Goal: Information Seeking & Learning: Learn about a topic

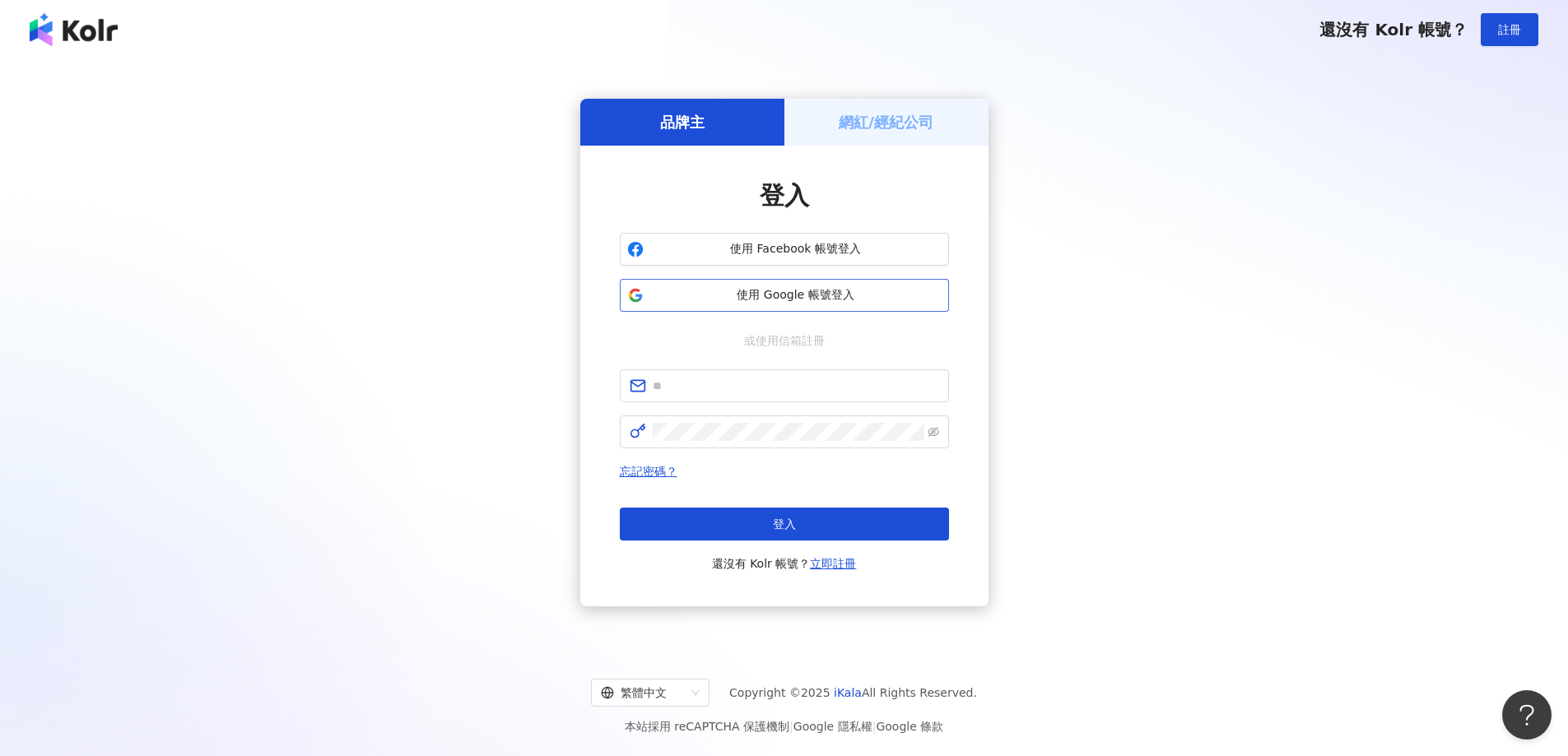
click at [875, 286] on button "使用 Google 帳號登入" at bounding box center [784, 296] width 329 height 33
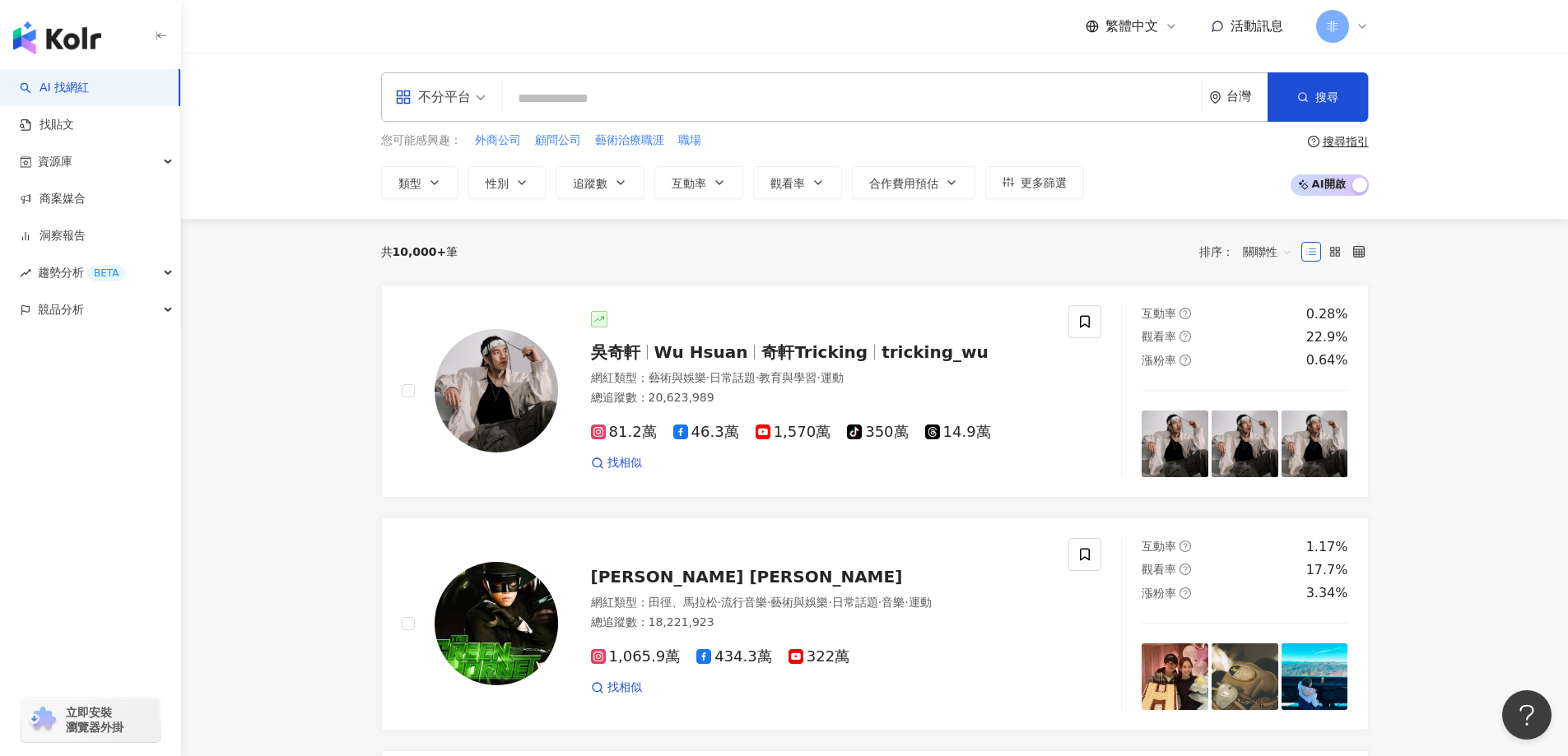
click at [455, 104] on div "不分平台" at bounding box center [433, 97] width 76 height 26
click at [467, 189] on div "Facebook" at bounding box center [445, 203] width 112 height 31
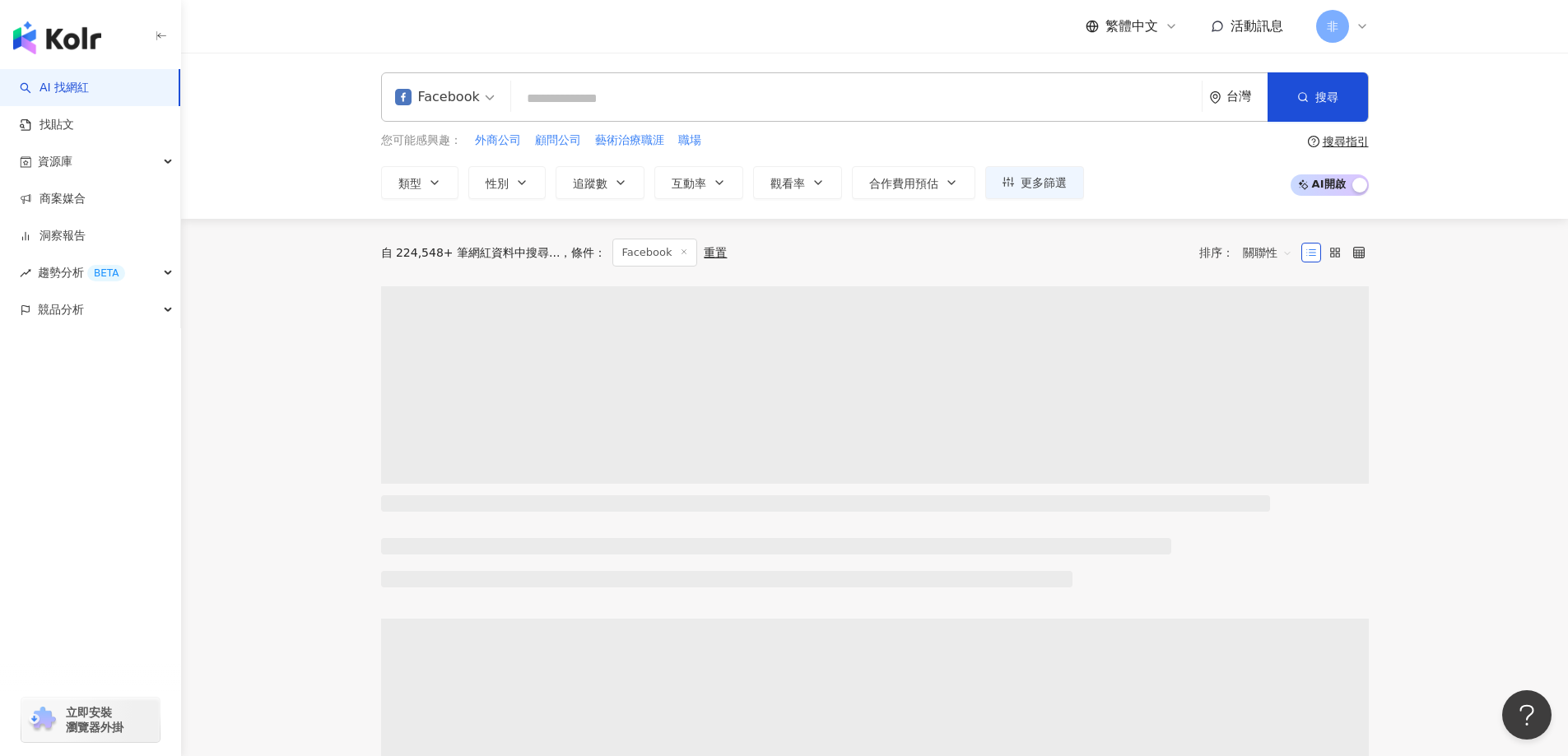
click at [478, 103] on span "Facebook" at bounding box center [444, 97] width 100 height 26
click at [480, 179] on div "Instagram" at bounding box center [447, 173] width 97 height 21
click at [520, 188] on icon "button" at bounding box center [522, 183] width 13 height 13
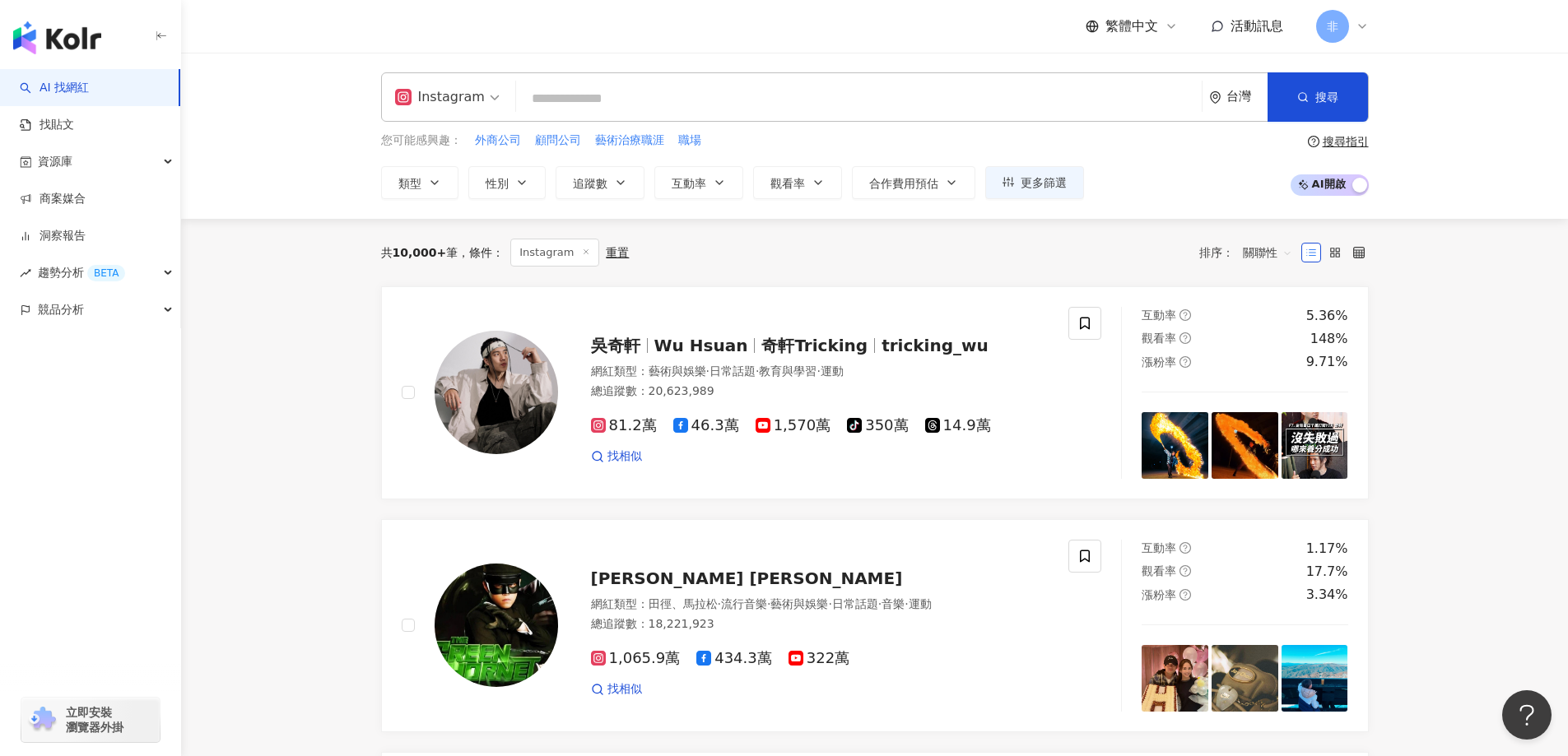
click at [537, 156] on div "您可能感興趣： 外商公司 顧問公司 藝術治療職涯 職場 類型 性別 追蹤數 互動率 觀看率 合作費用預估 更多篩選 不限 女 男 其他" at bounding box center [732, 165] width 703 height 68
click at [604, 180] on span "追蹤數" at bounding box center [590, 183] width 35 height 13
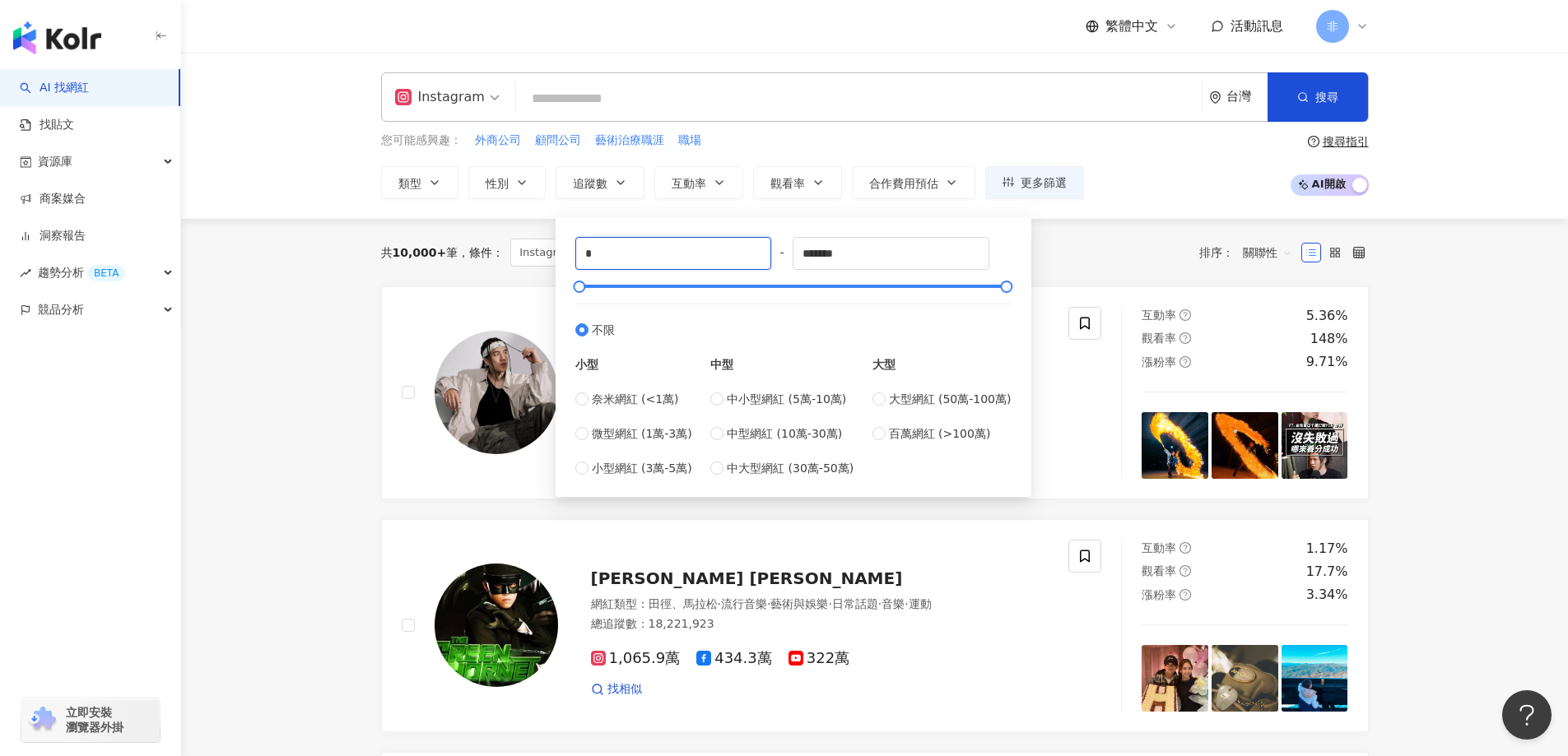
drag, startPoint x: 583, startPoint y: 243, endPoint x: 543, endPoint y: 242, distance: 40.0
type input "*****"
click at [753, 140] on div "您可能感興趣： 外商公司 顧問公司 藝術治療職涯 職場" at bounding box center [732, 140] width 703 height 18
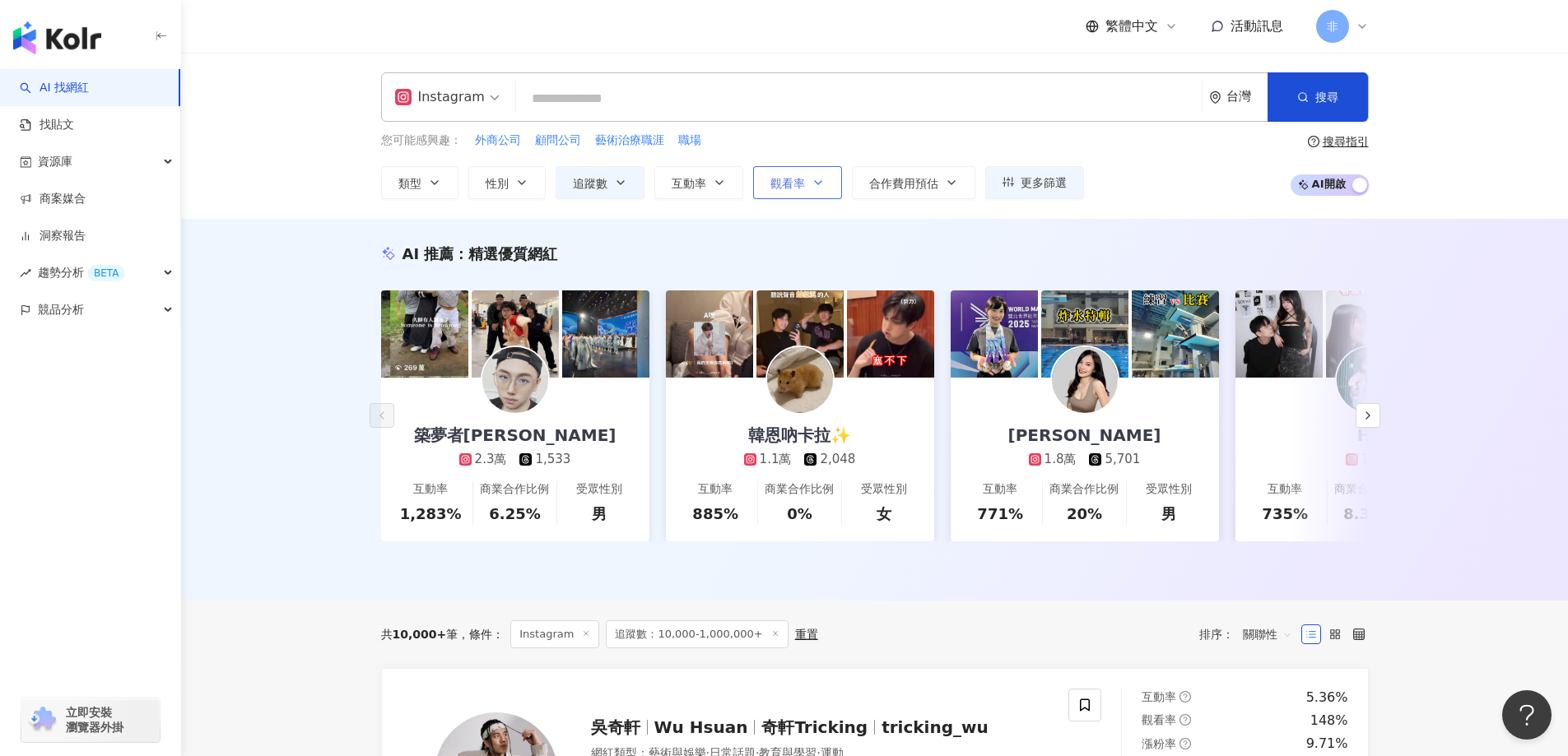
click at [817, 194] on button "觀看率" at bounding box center [797, 183] width 89 height 33
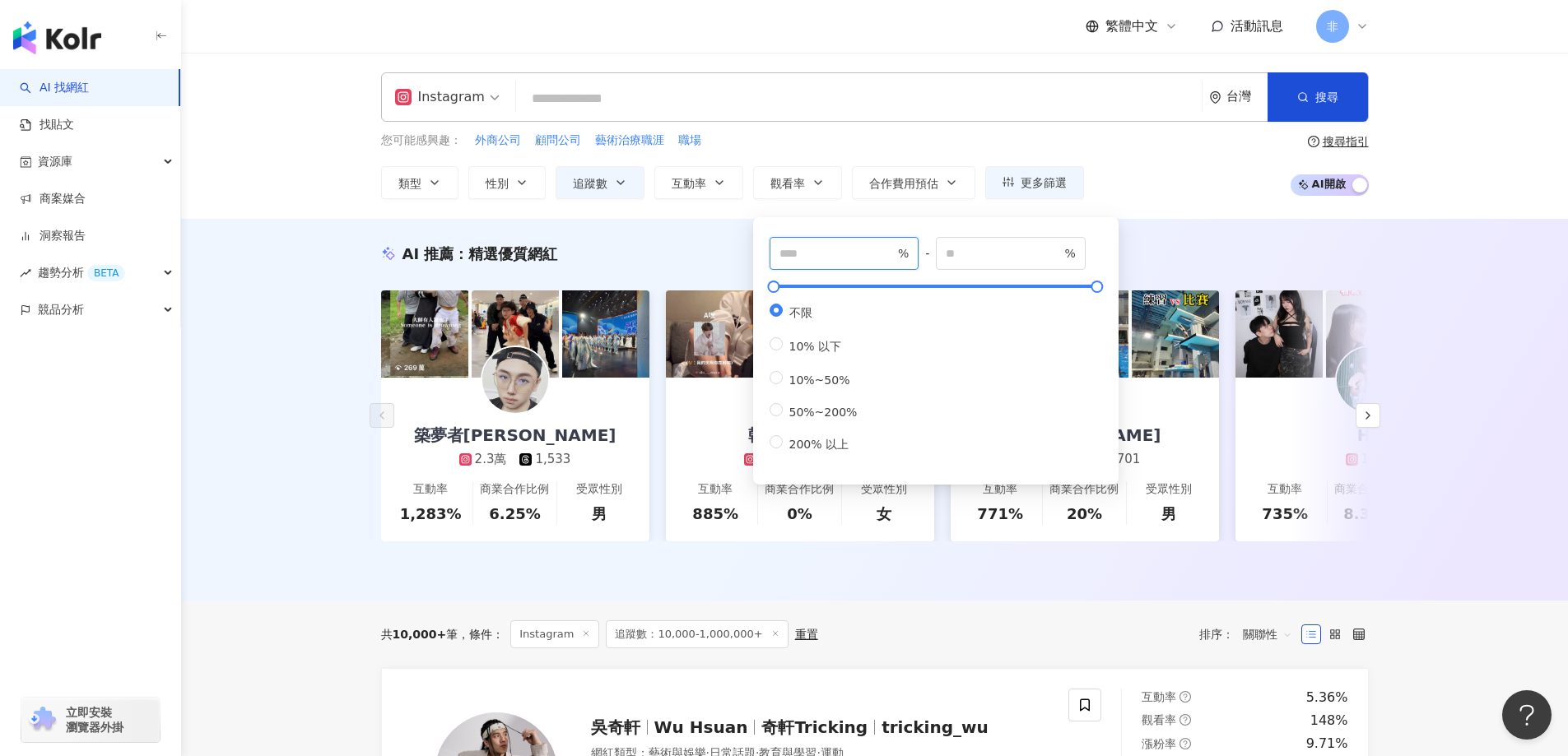
click at [817, 252] on input "number" at bounding box center [836, 254] width 115 height 18
type input "**"
click at [295, 495] on div "AI 推薦 ： 精選優質網紅 築夢者杰哥 2.3萬 1,533 互動率 1,283% 商業合作比例 6.25% 受眾性別 男 韓恩吶卡拉✨ 1.1萬 2,04…" at bounding box center [874, 410] width 1386 height 382
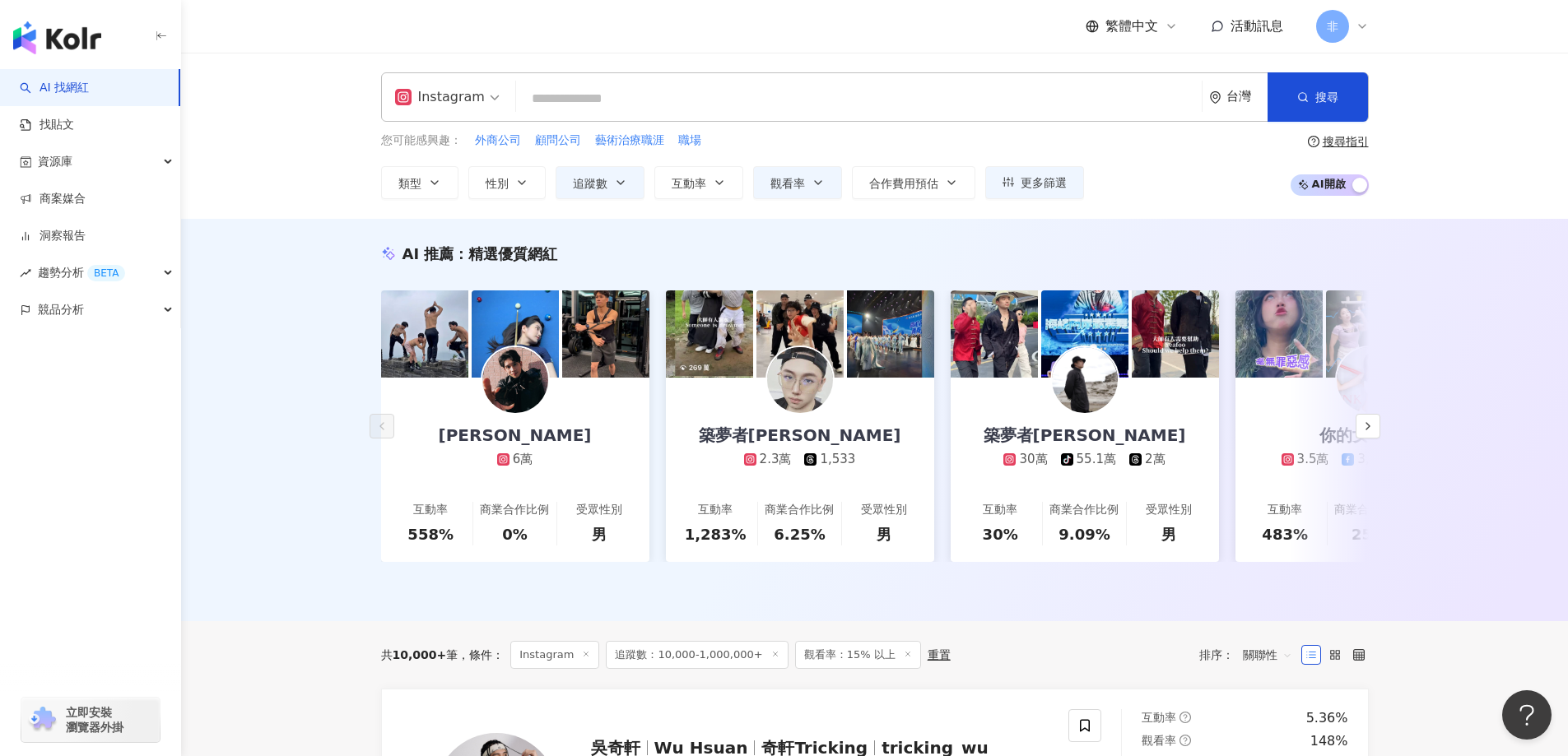
click at [682, 94] on input "search" at bounding box center [859, 99] width 672 height 31
type input "*"
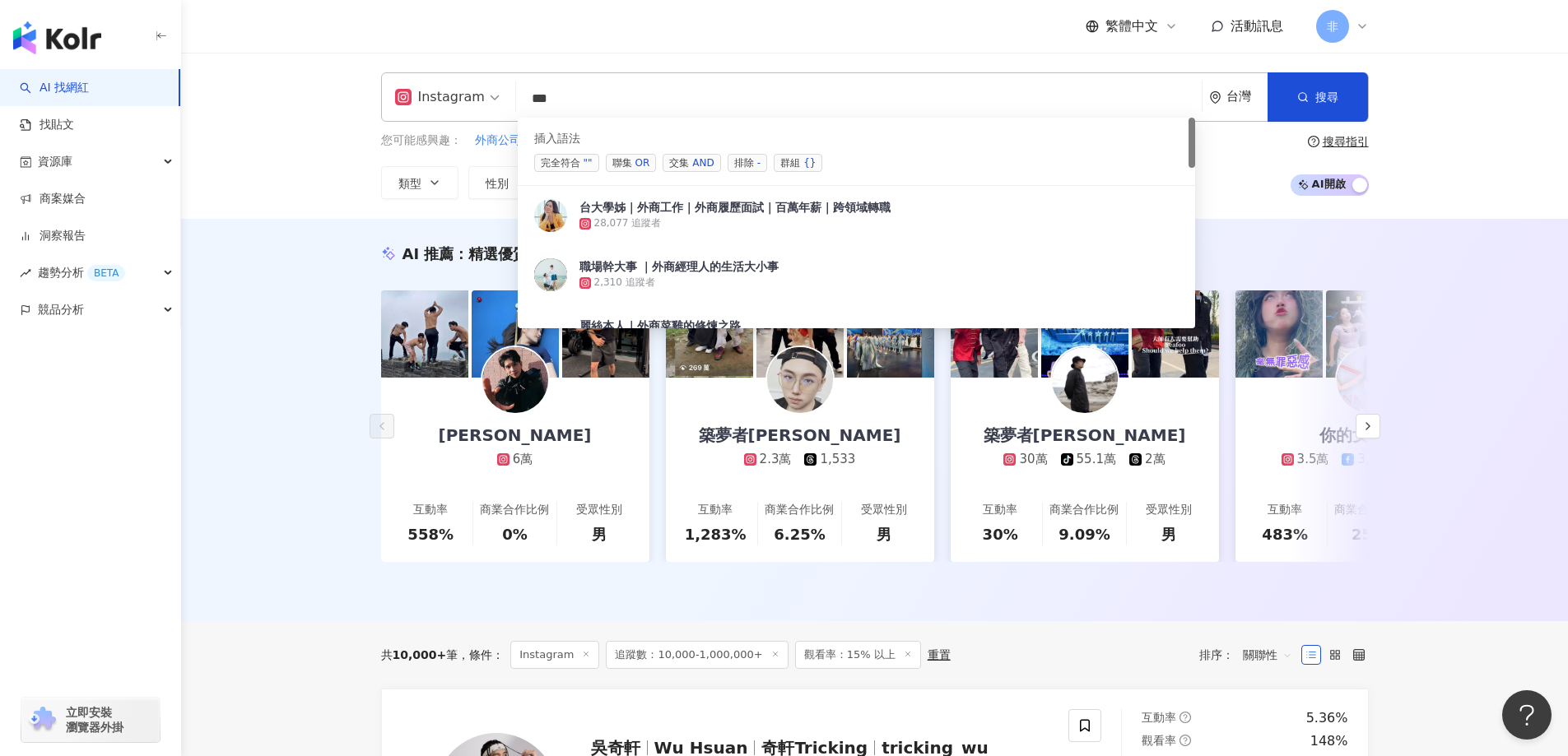
click at [687, 157] on span "交集 AND" at bounding box center [691, 163] width 58 height 18
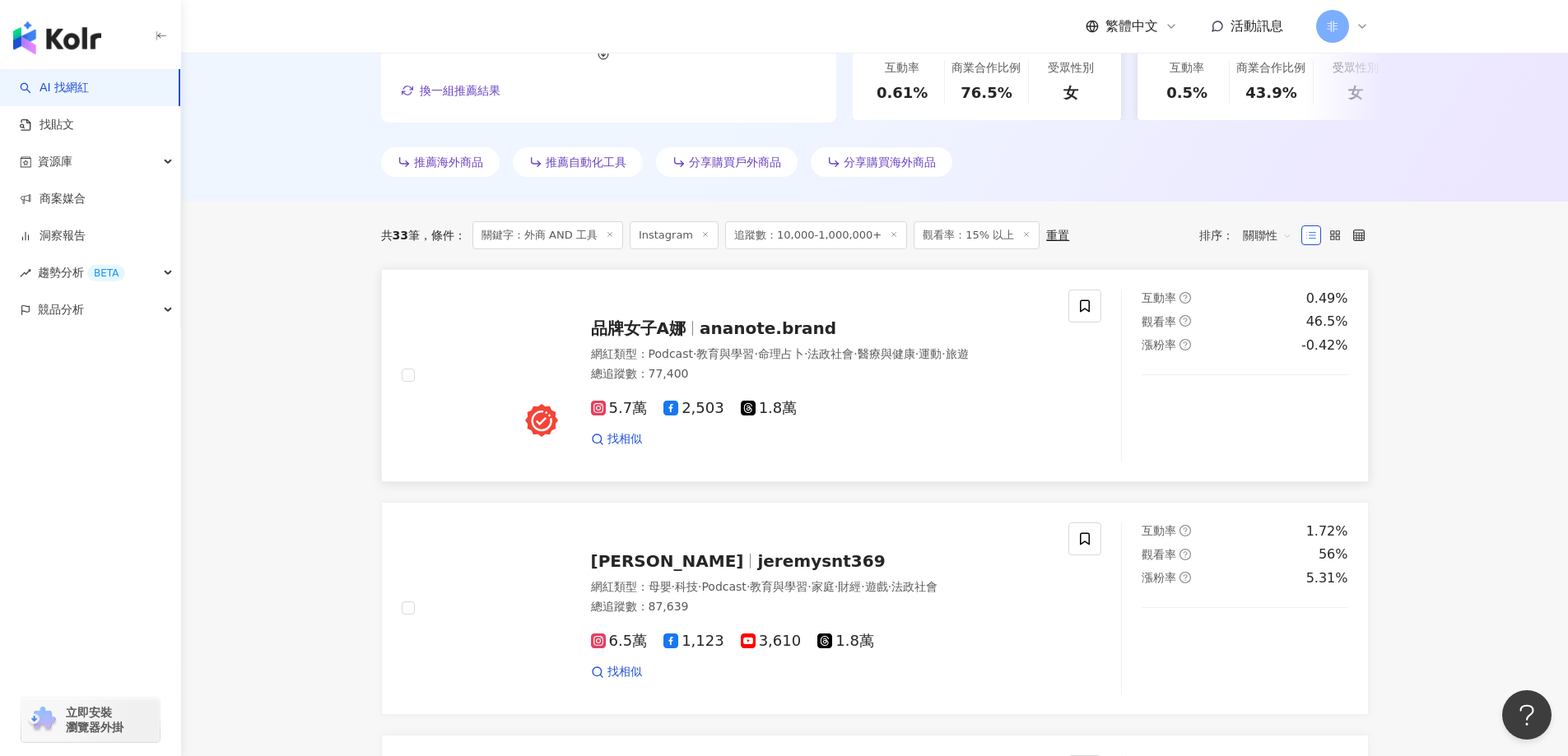
scroll to position [421, 0]
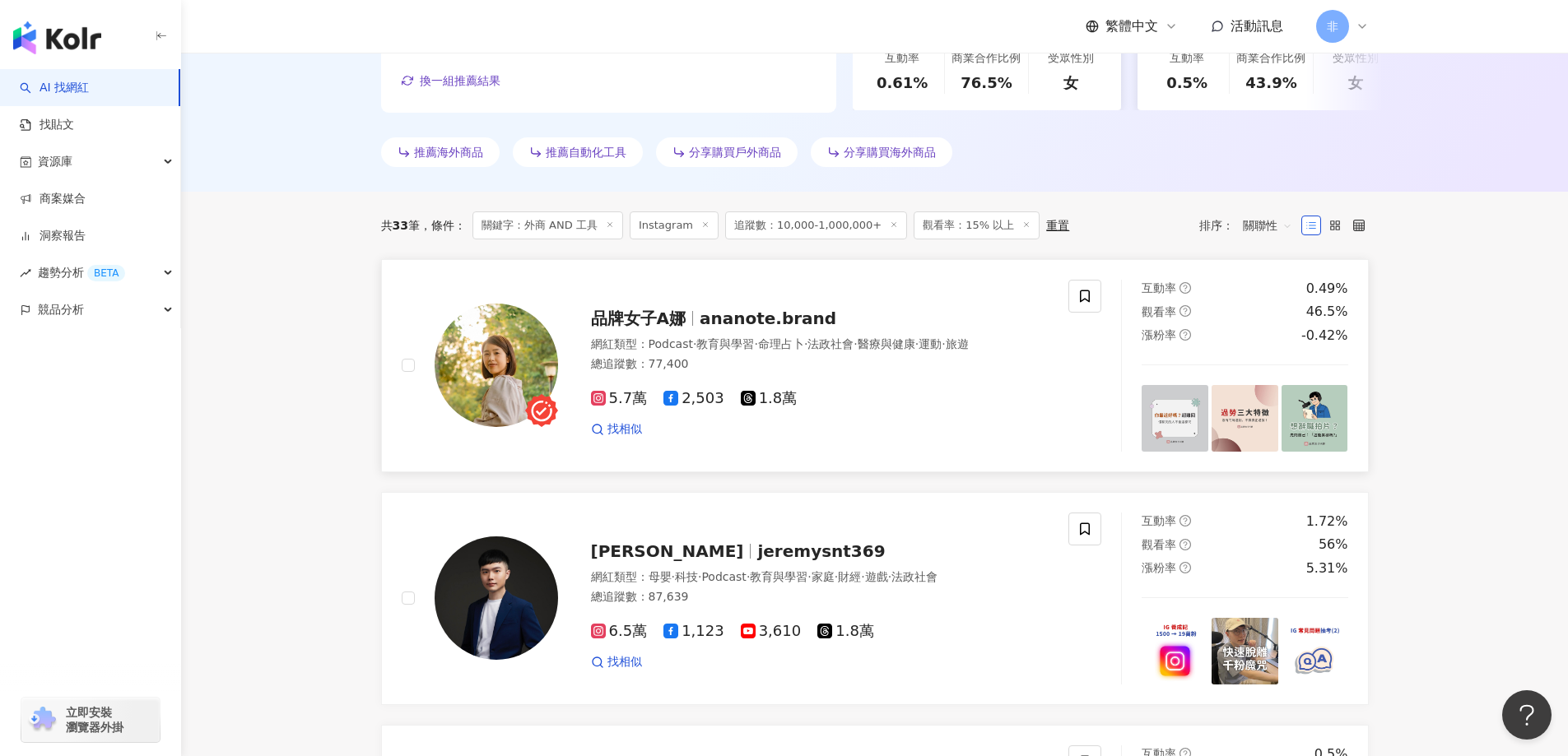
type input "*********"
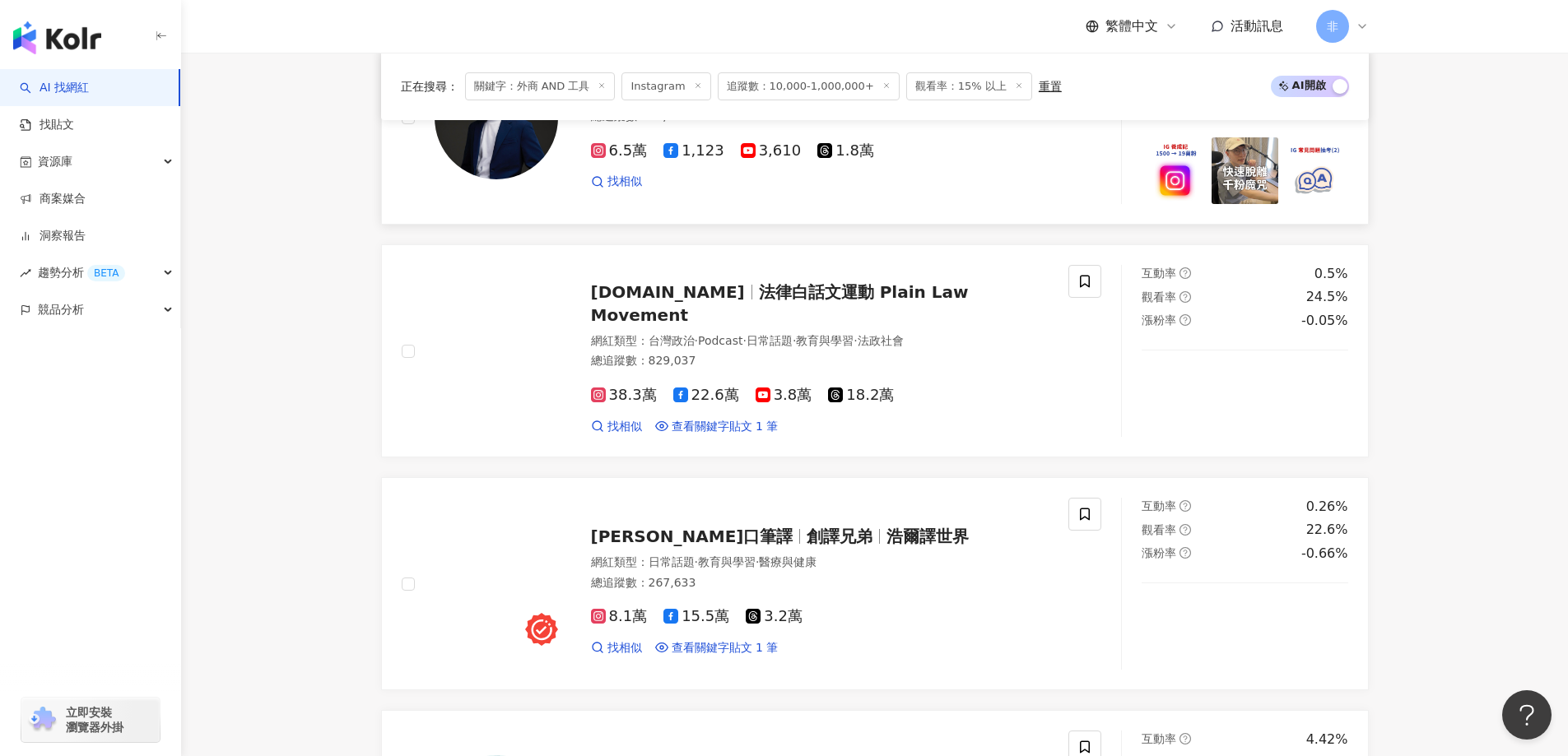
scroll to position [997, 0]
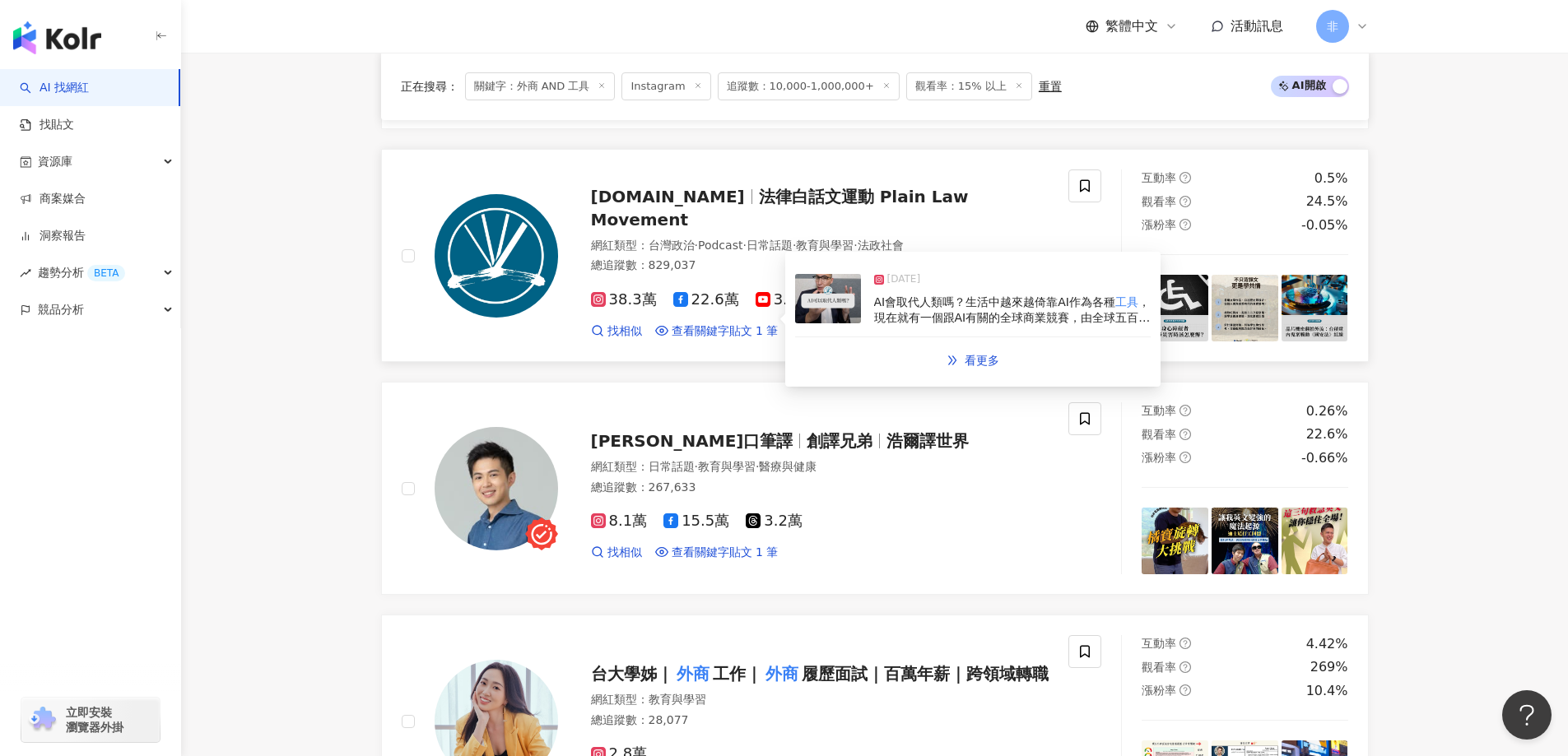
drag, startPoint x: 922, startPoint y: 359, endPoint x: 867, endPoint y: 343, distance: 57.3
click at [867, 344] on div "看更多" at bounding box center [972, 360] width 355 height 33
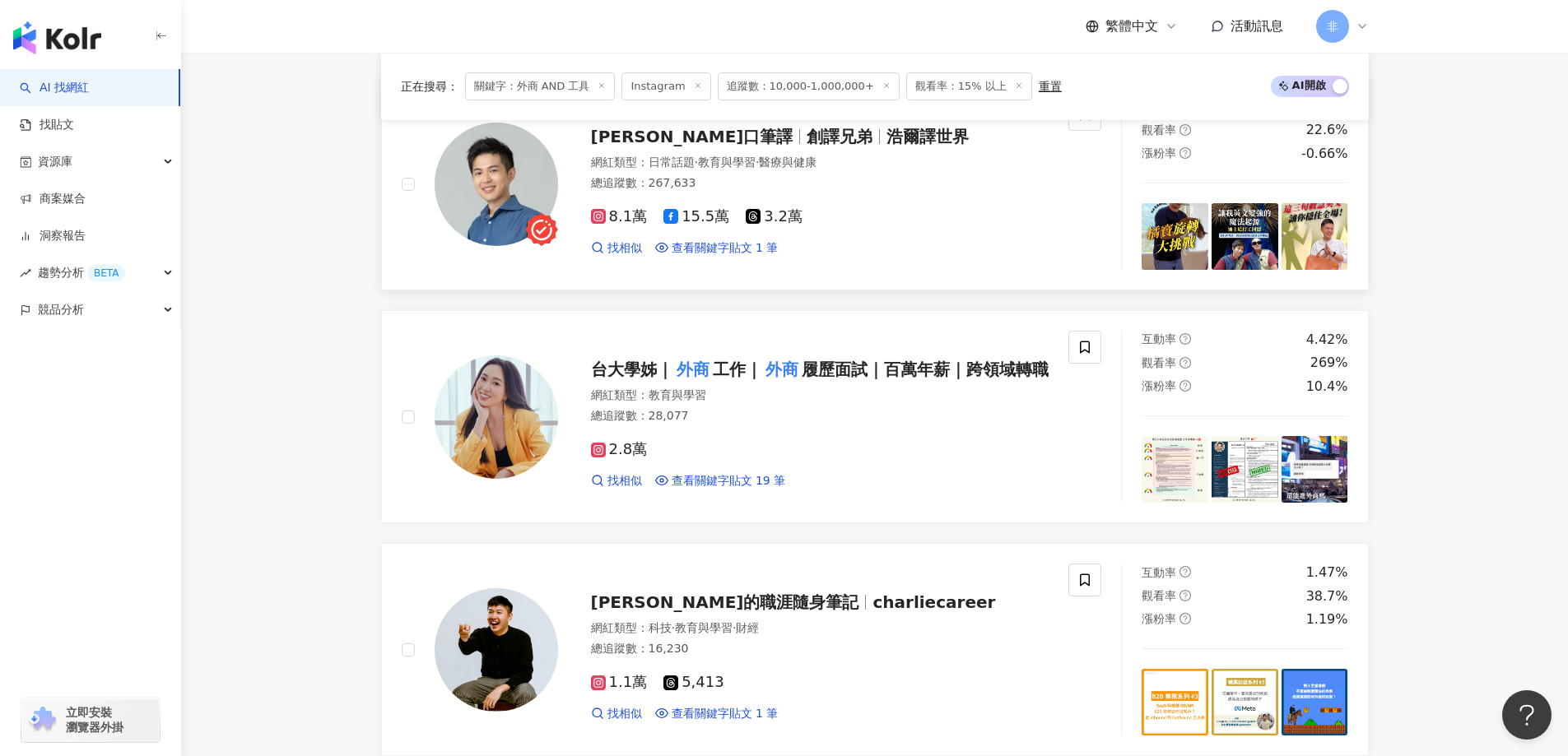
scroll to position [1491, 0]
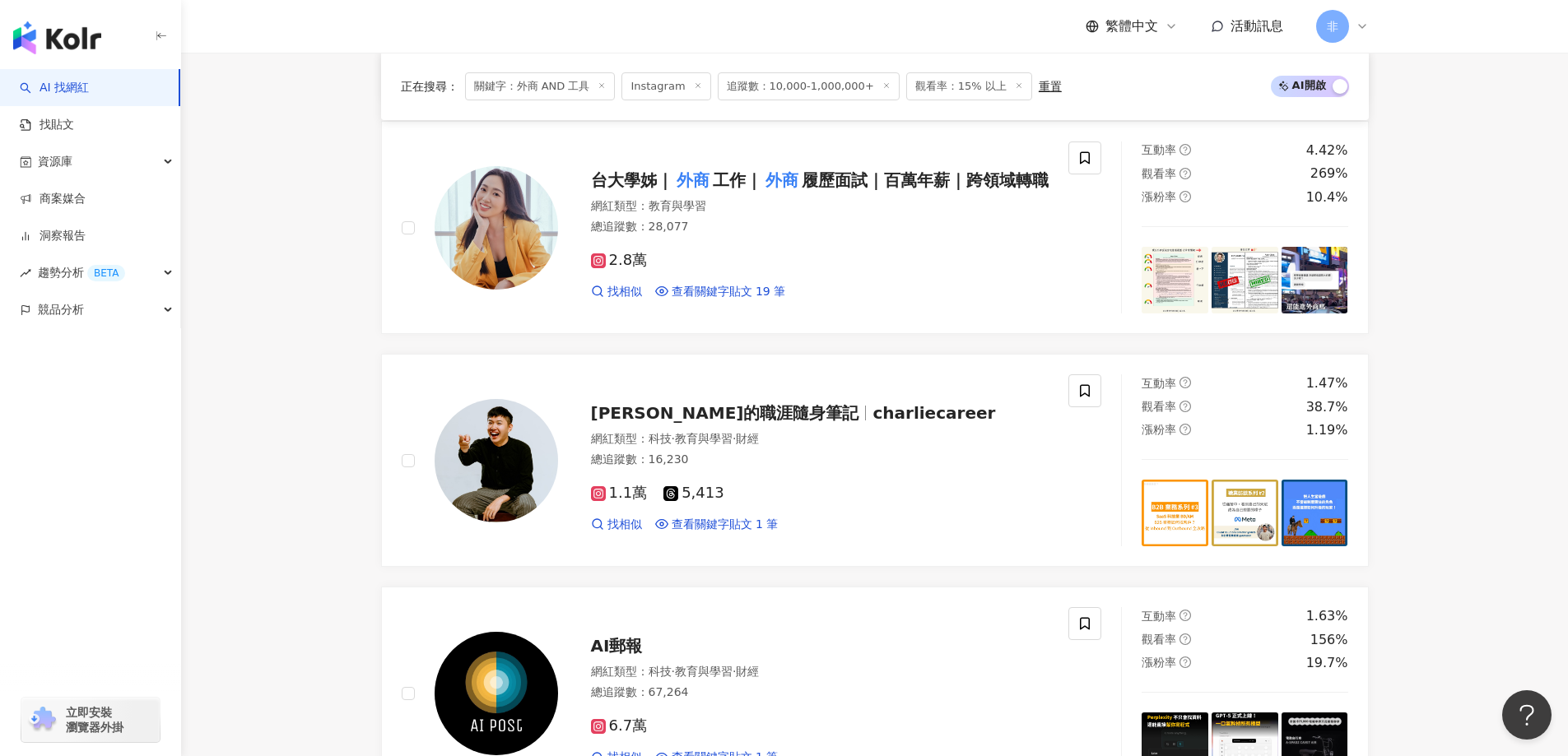
click at [271, 445] on main "Instagram ********* 台灣 搜尋 customizedTag 網紅類型 交通工具 搜尋名稱、敘述、貼文含有關鍵字 “ 外商 AND 工具 ”…" at bounding box center [874, 640] width 1386 height 4157
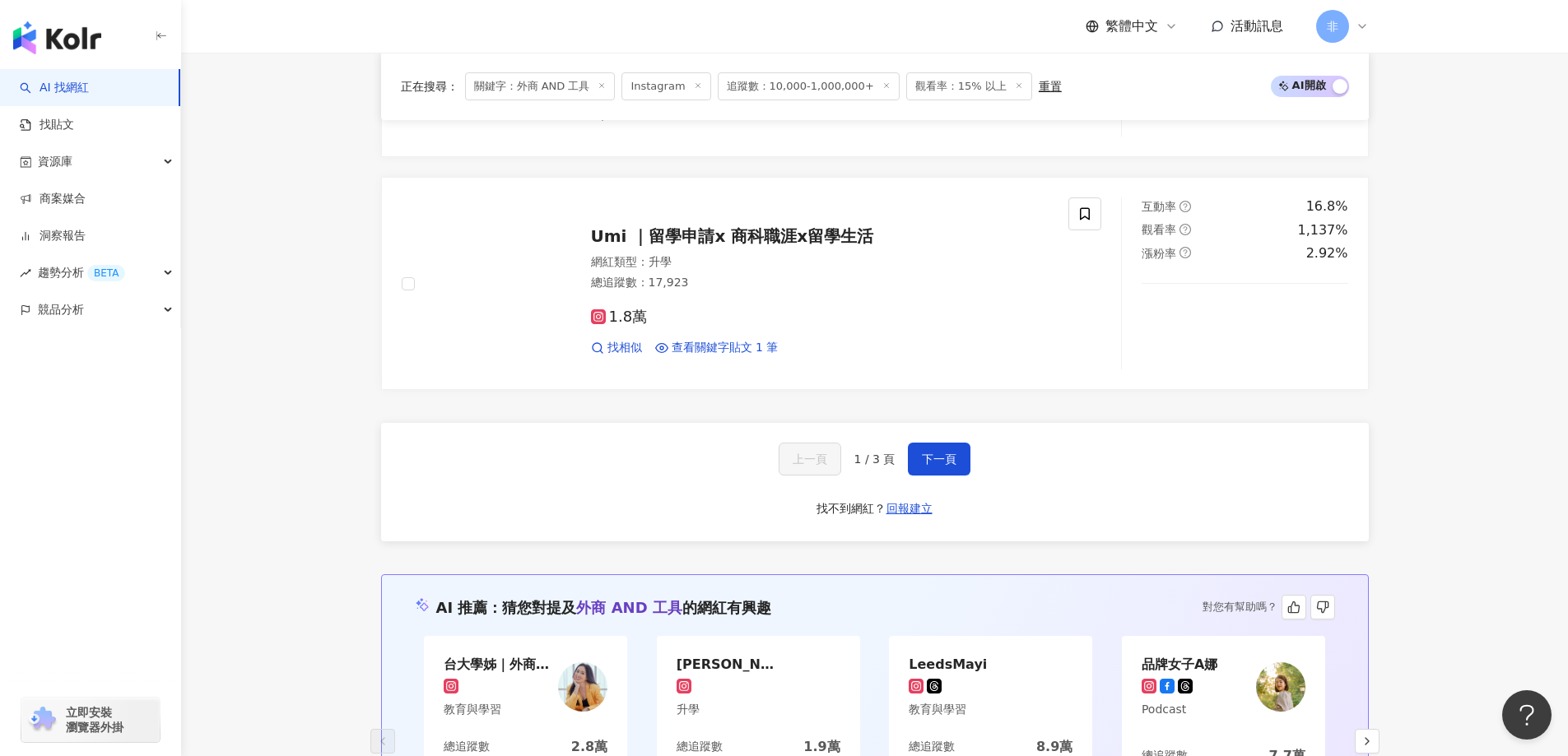
scroll to position [3302, 0]
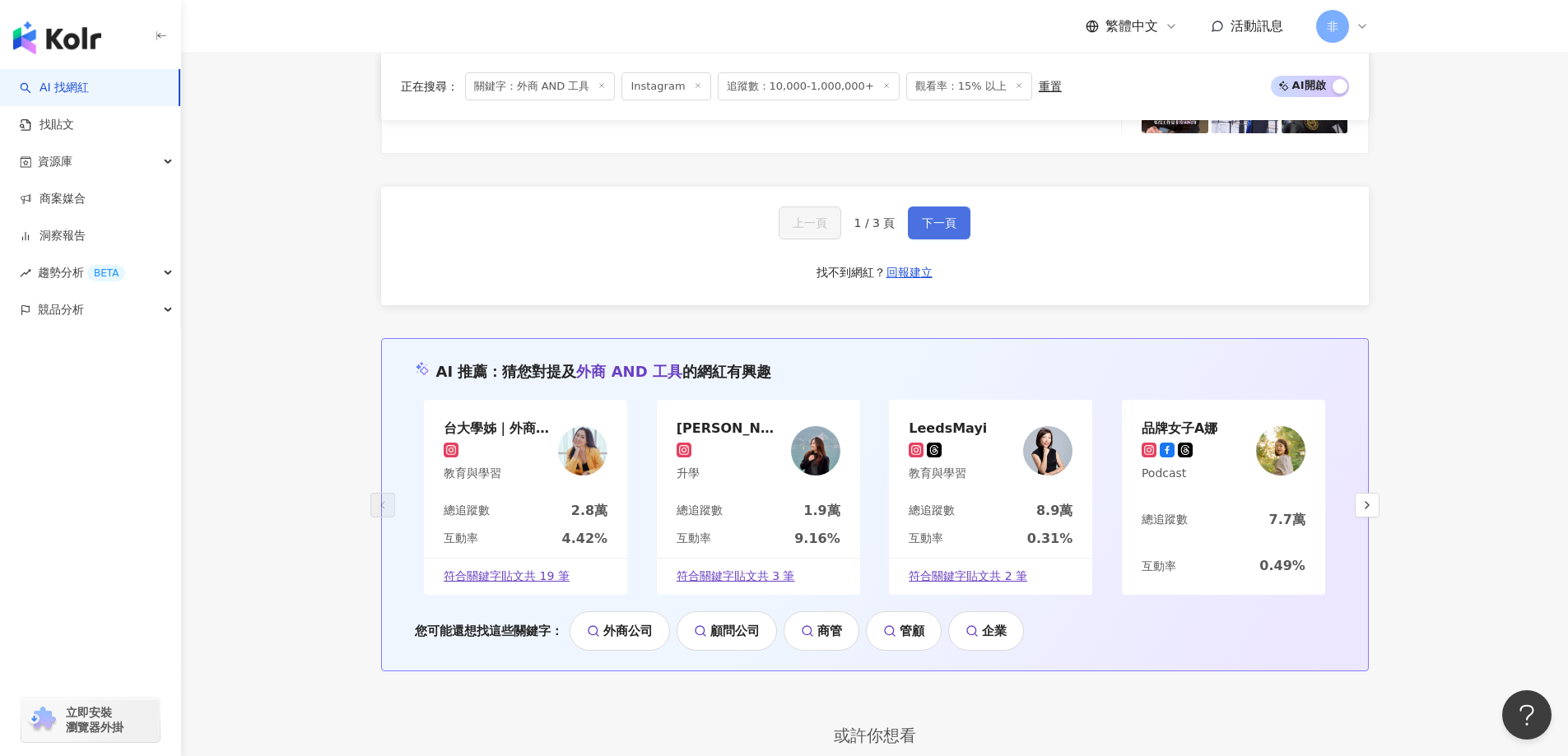
click at [935, 232] on button "下一頁" at bounding box center [939, 223] width 63 height 33
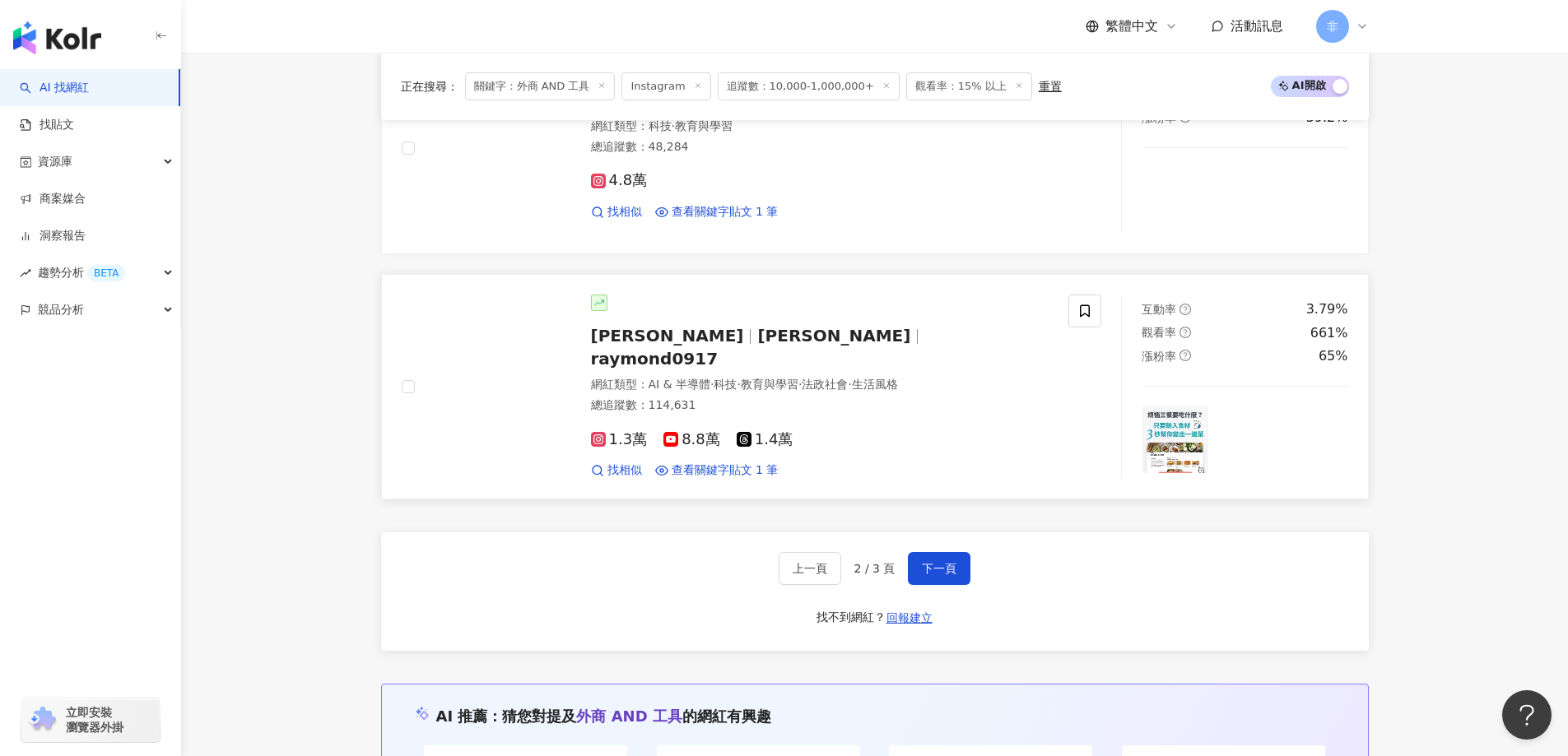
scroll to position [2804, 0]
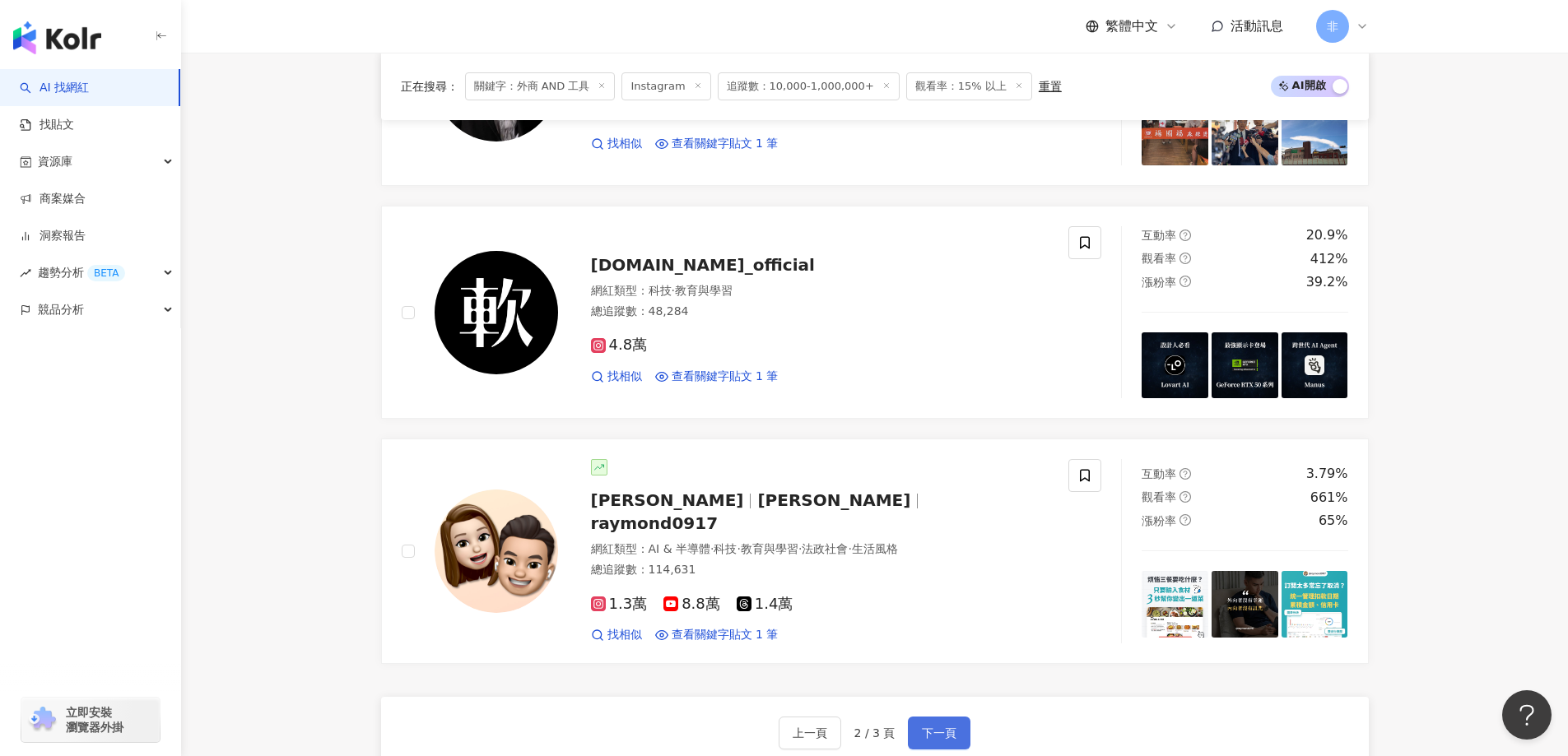
click at [925, 717] on button "下一頁" at bounding box center [939, 734] width 63 height 33
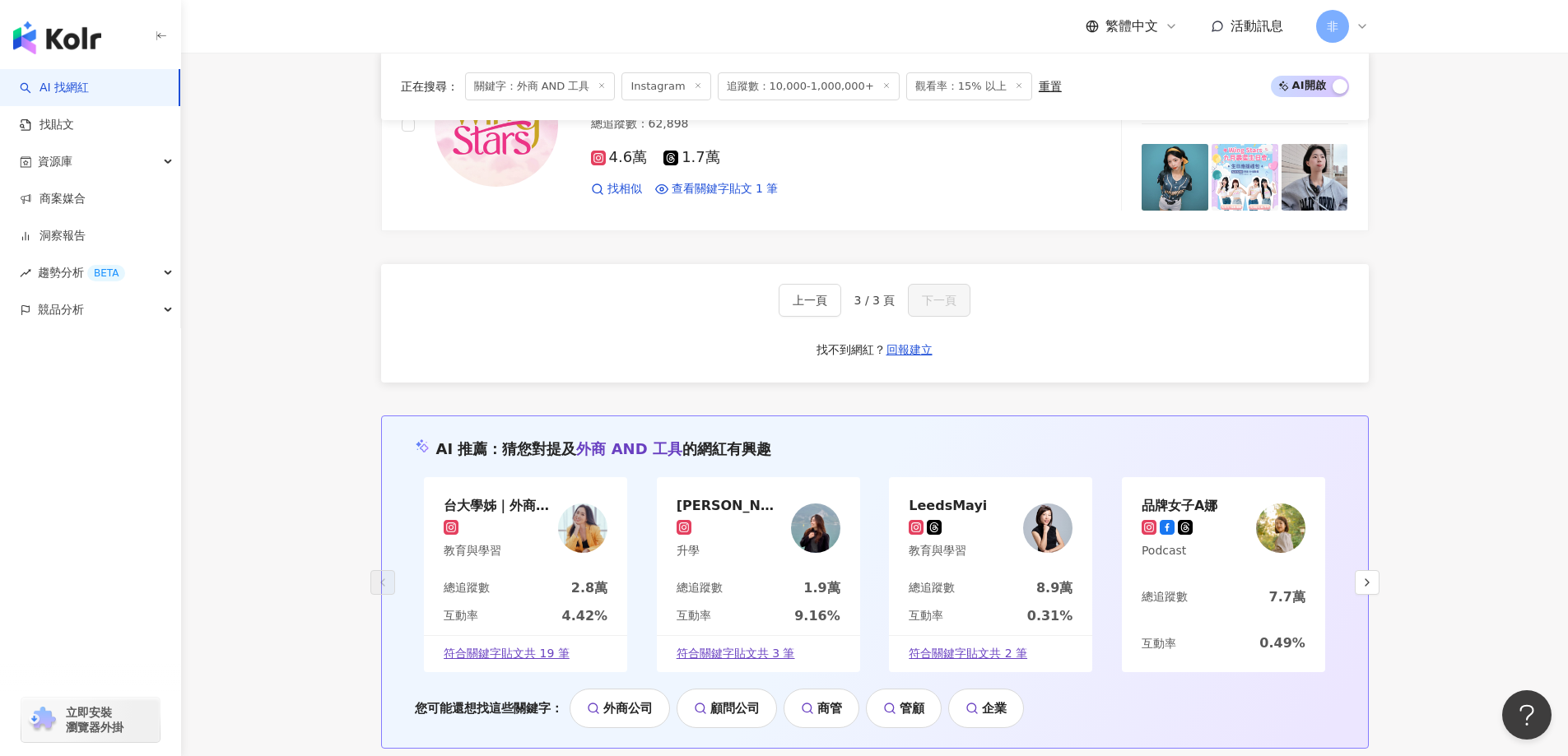
scroll to position [2279, 0]
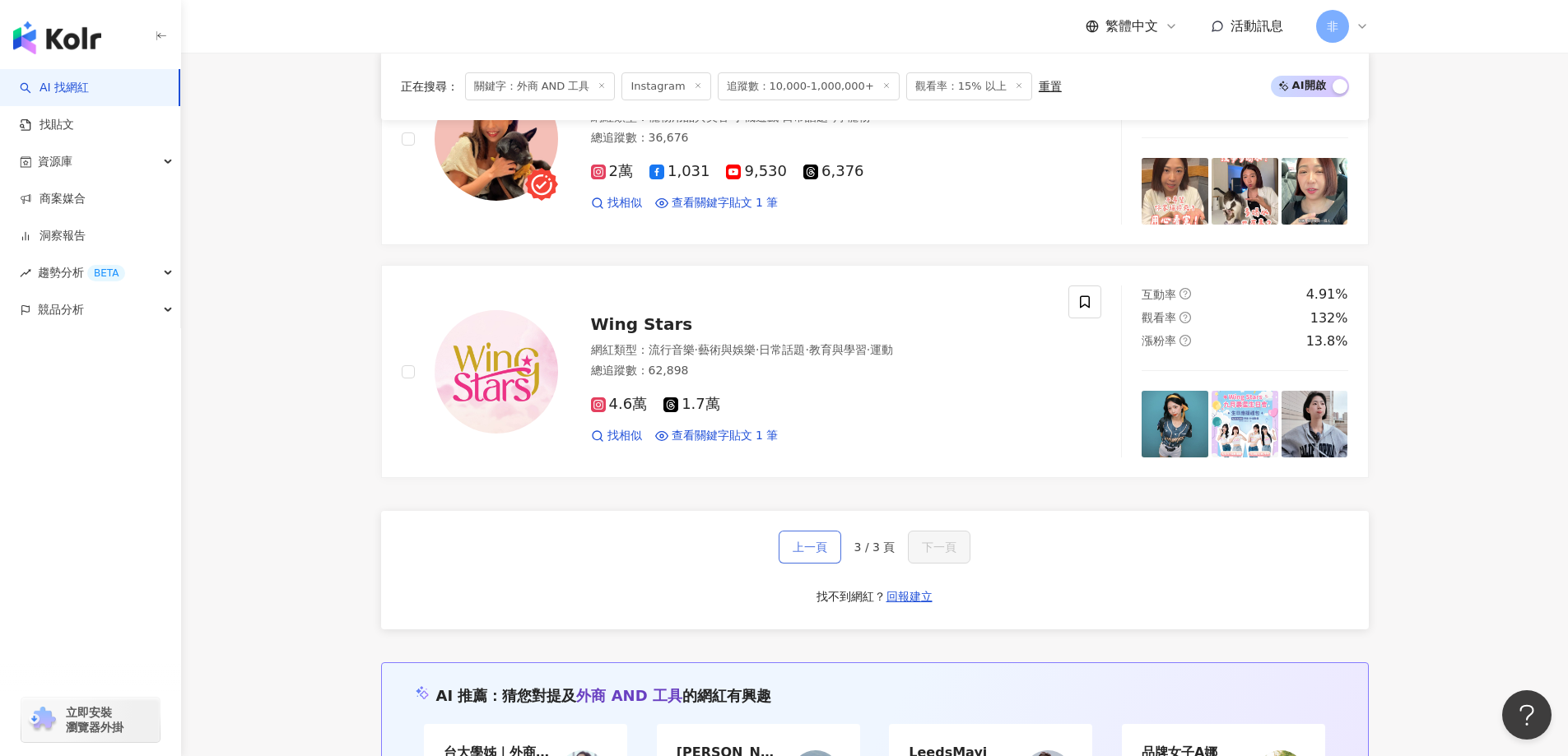
click at [825, 545] on span "上一頁" at bounding box center [810, 547] width 35 height 13
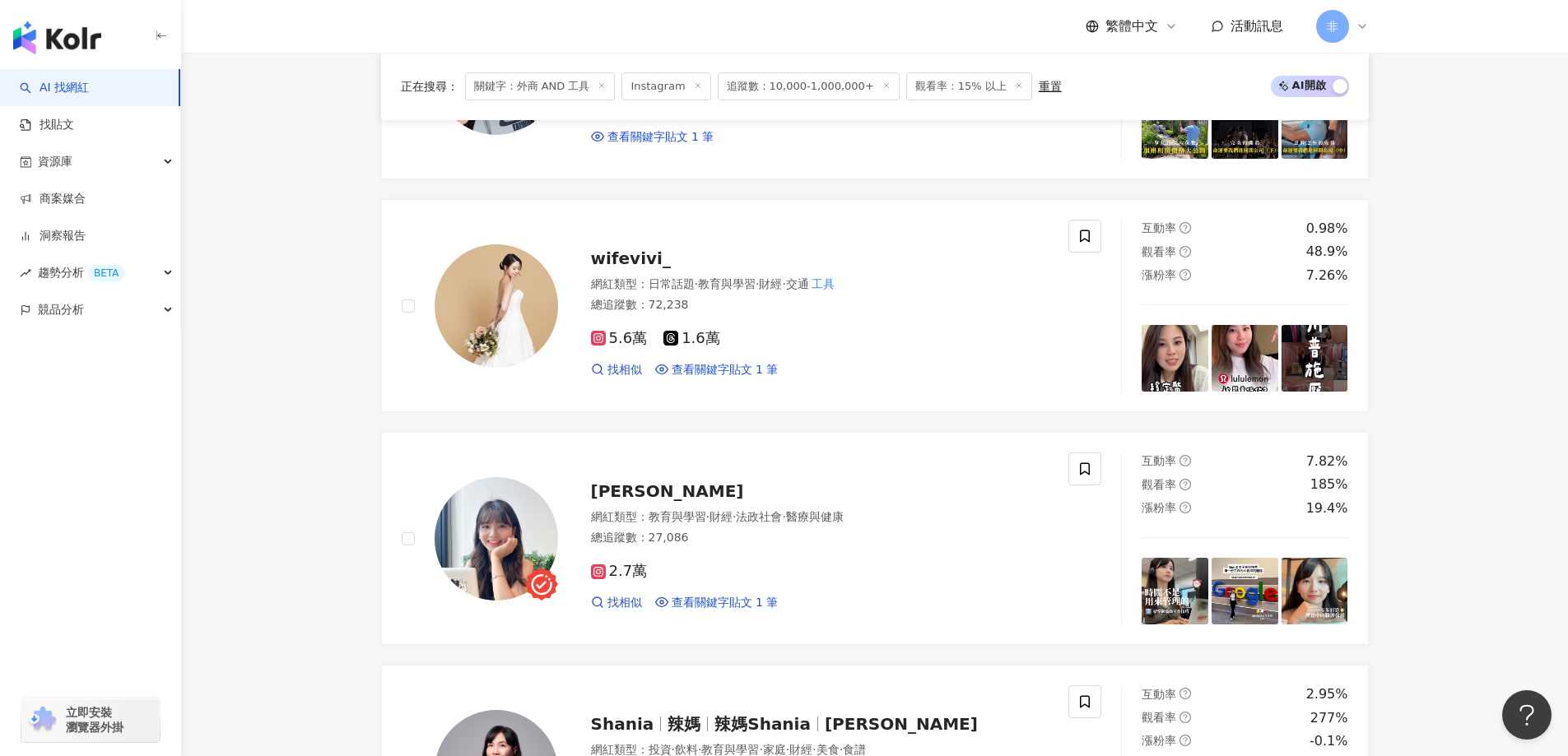
scroll to position [2978, 0]
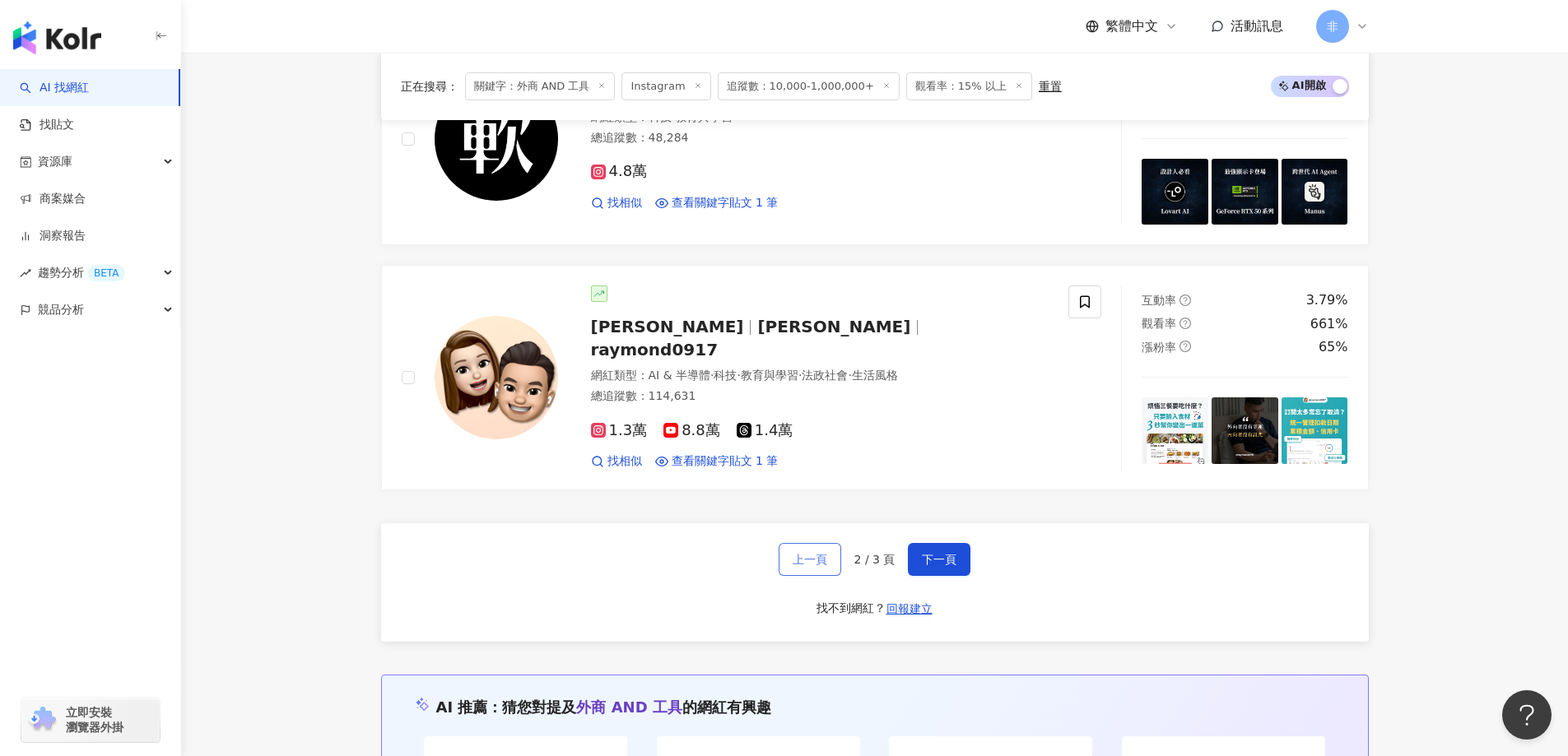
click at [818, 553] on span "上一頁" at bounding box center [810, 559] width 35 height 13
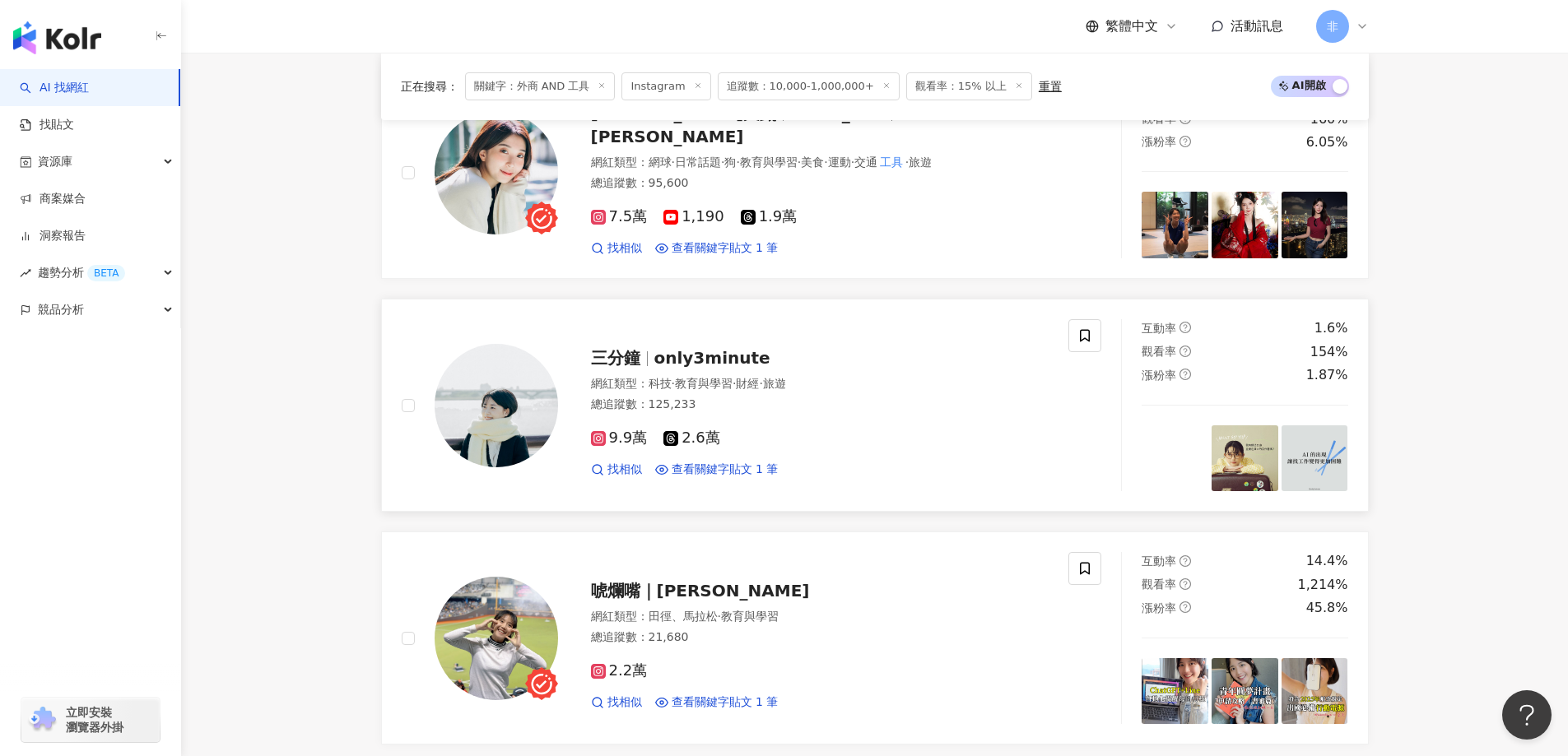
scroll to position [2755, 0]
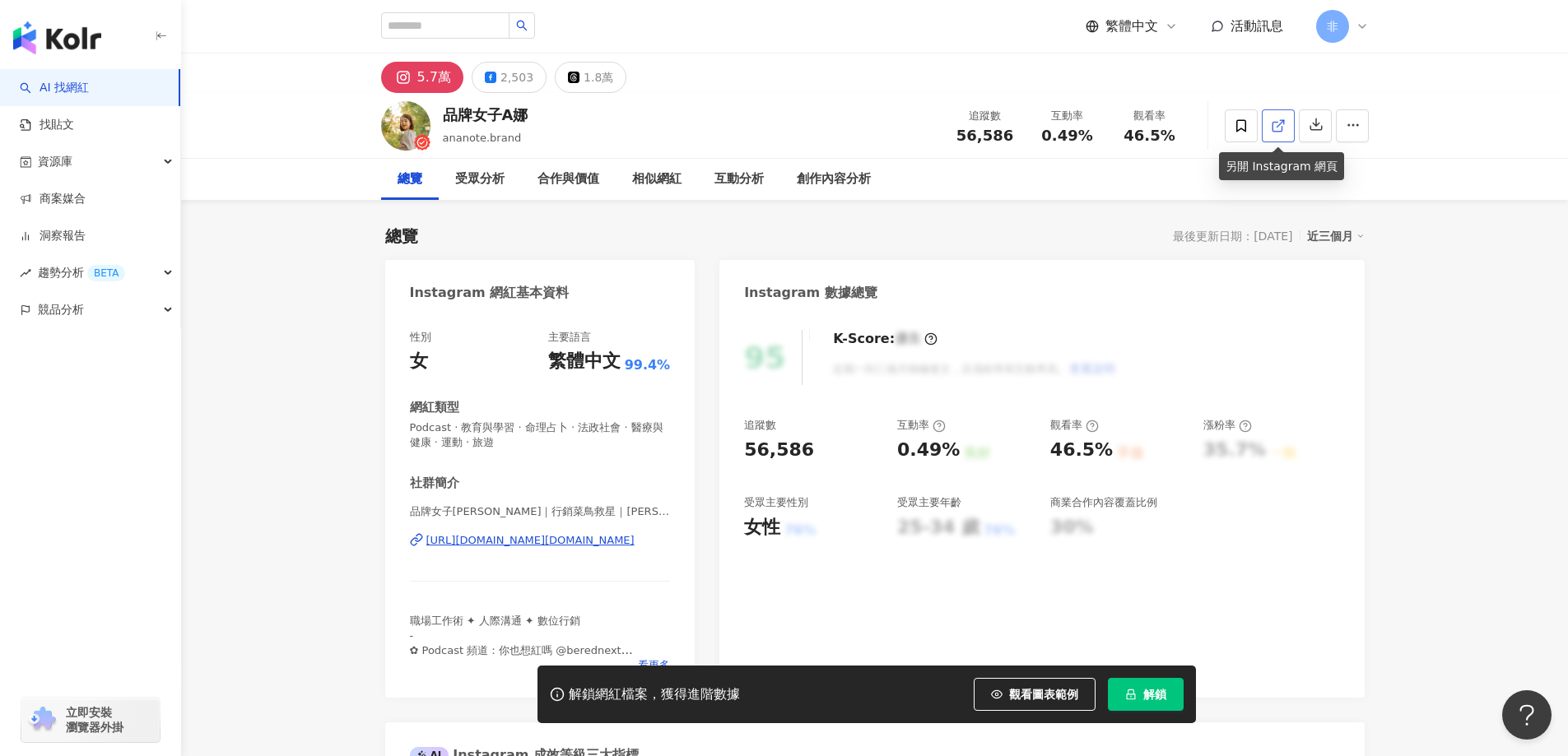
click at [1285, 126] on link at bounding box center [1278, 126] width 33 height 33
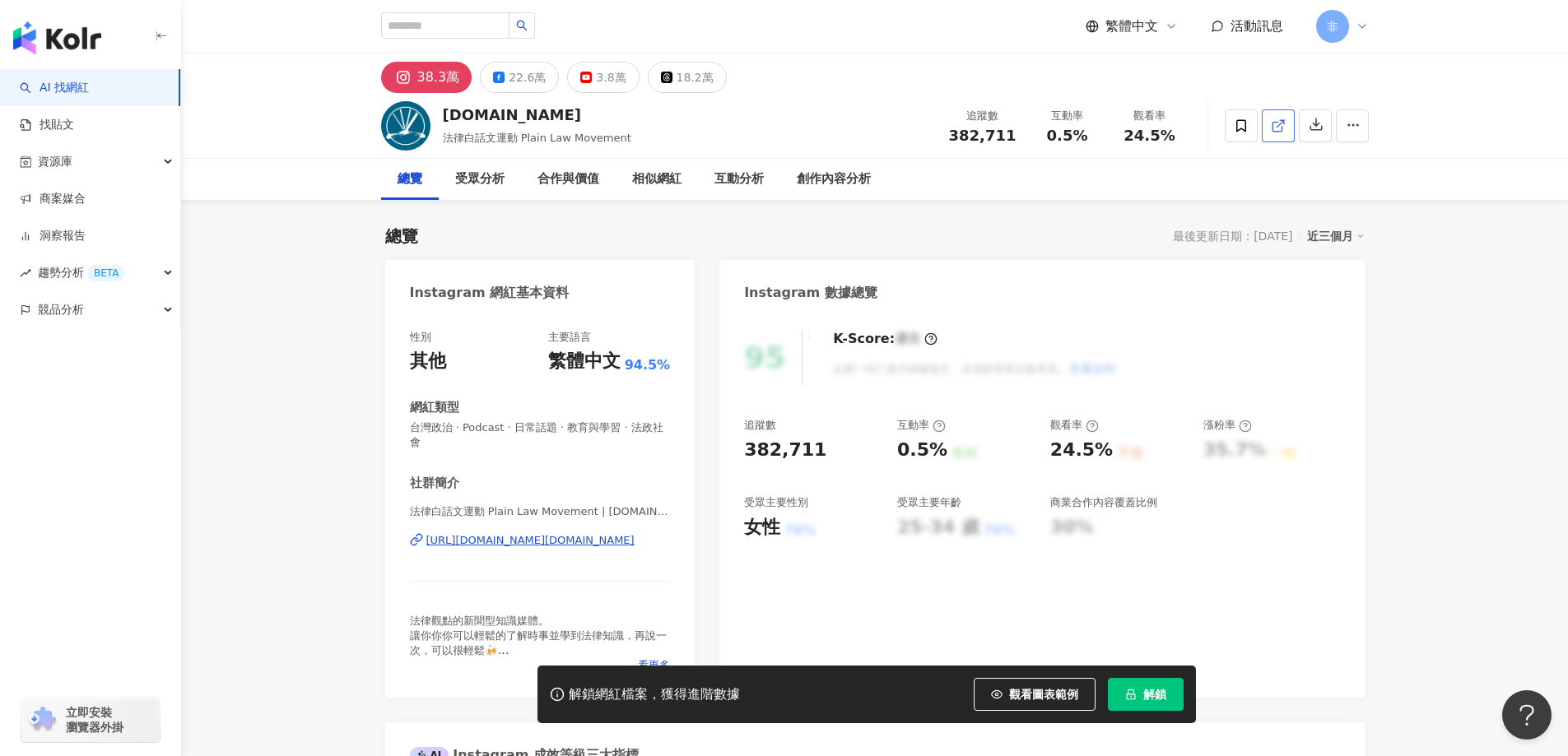
click at [1276, 111] on link at bounding box center [1278, 126] width 33 height 33
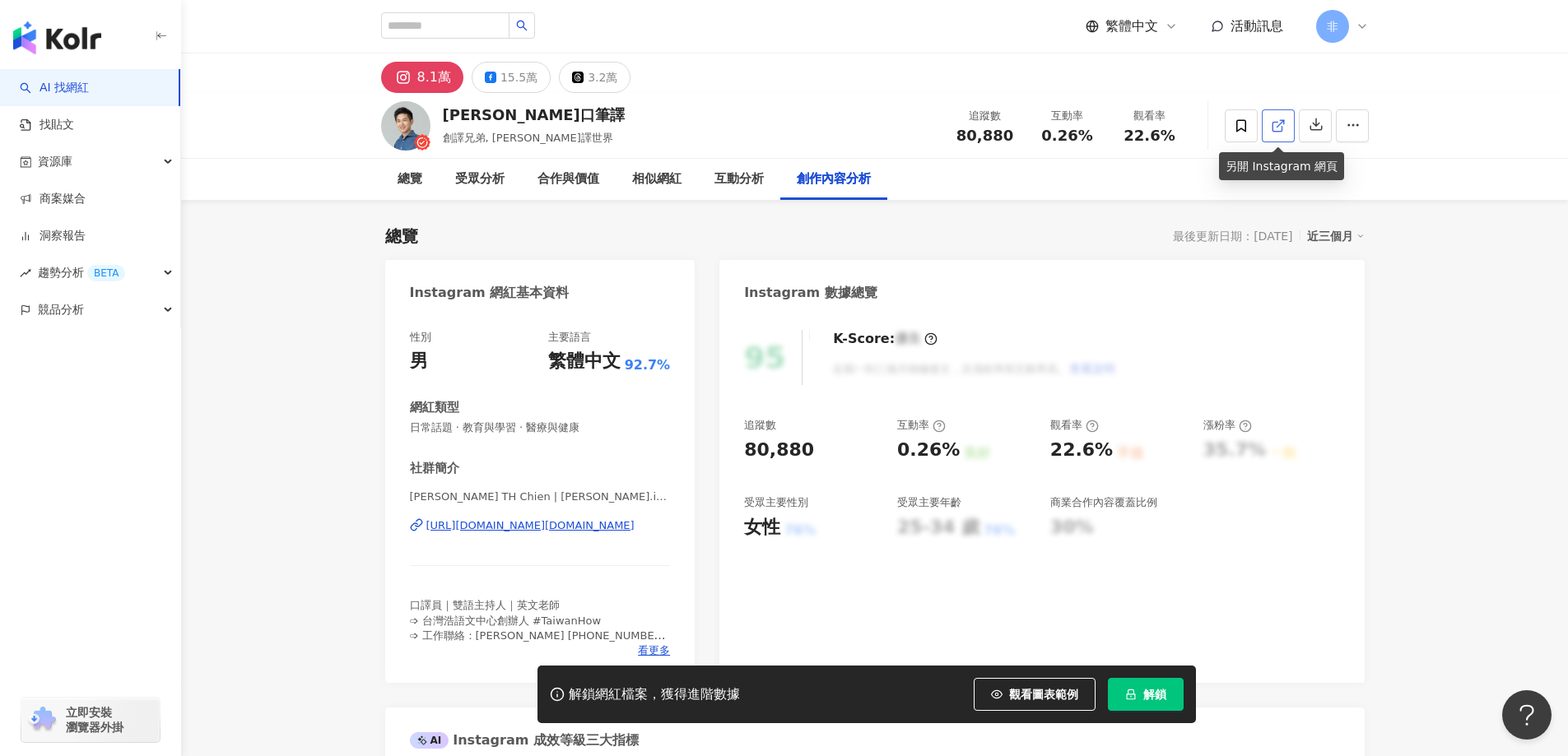
click at [1288, 123] on link at bounding box center [1278, 126] width 33 height 33
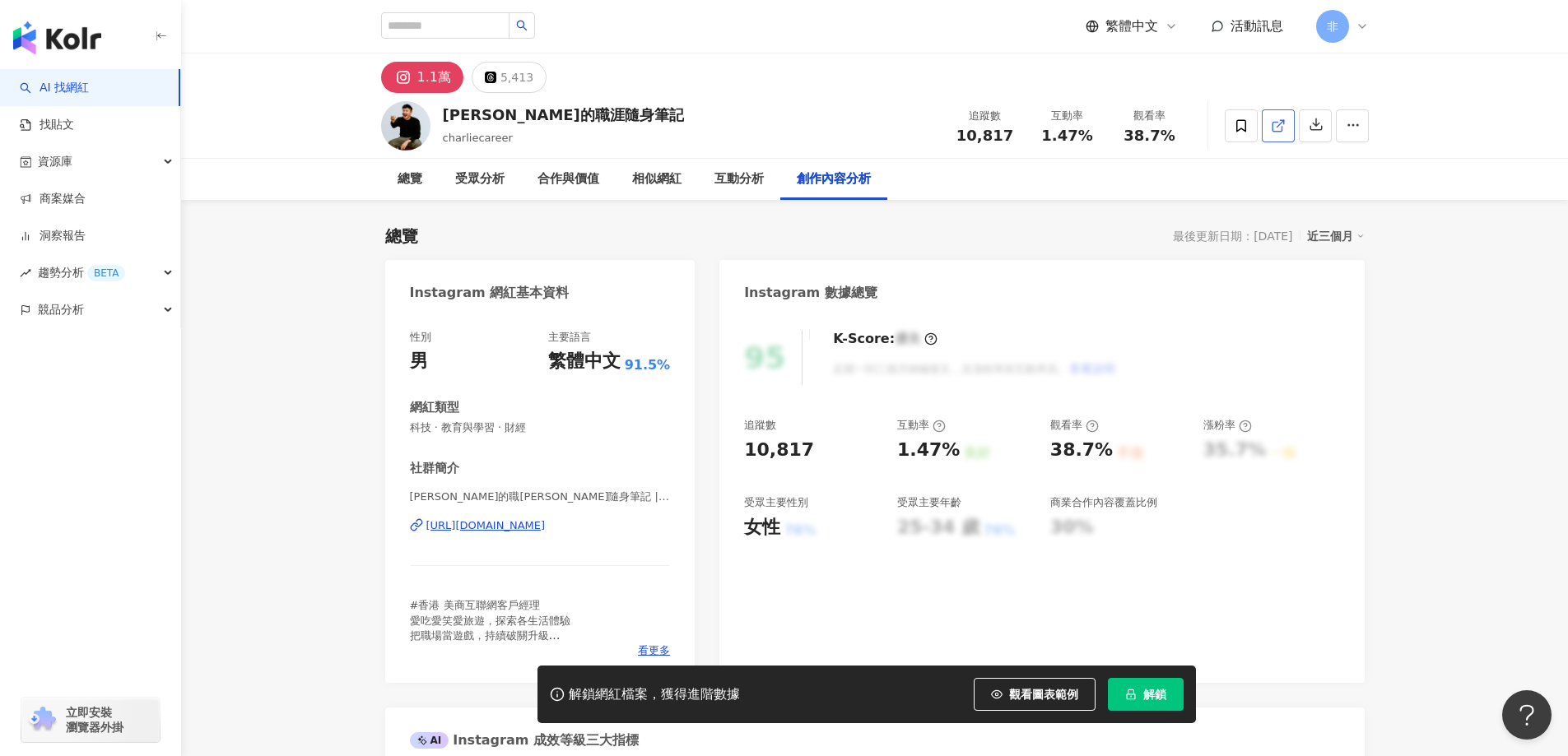
click at [1288, 126] on link at bounding box center [1278, 126] width 33 height 33
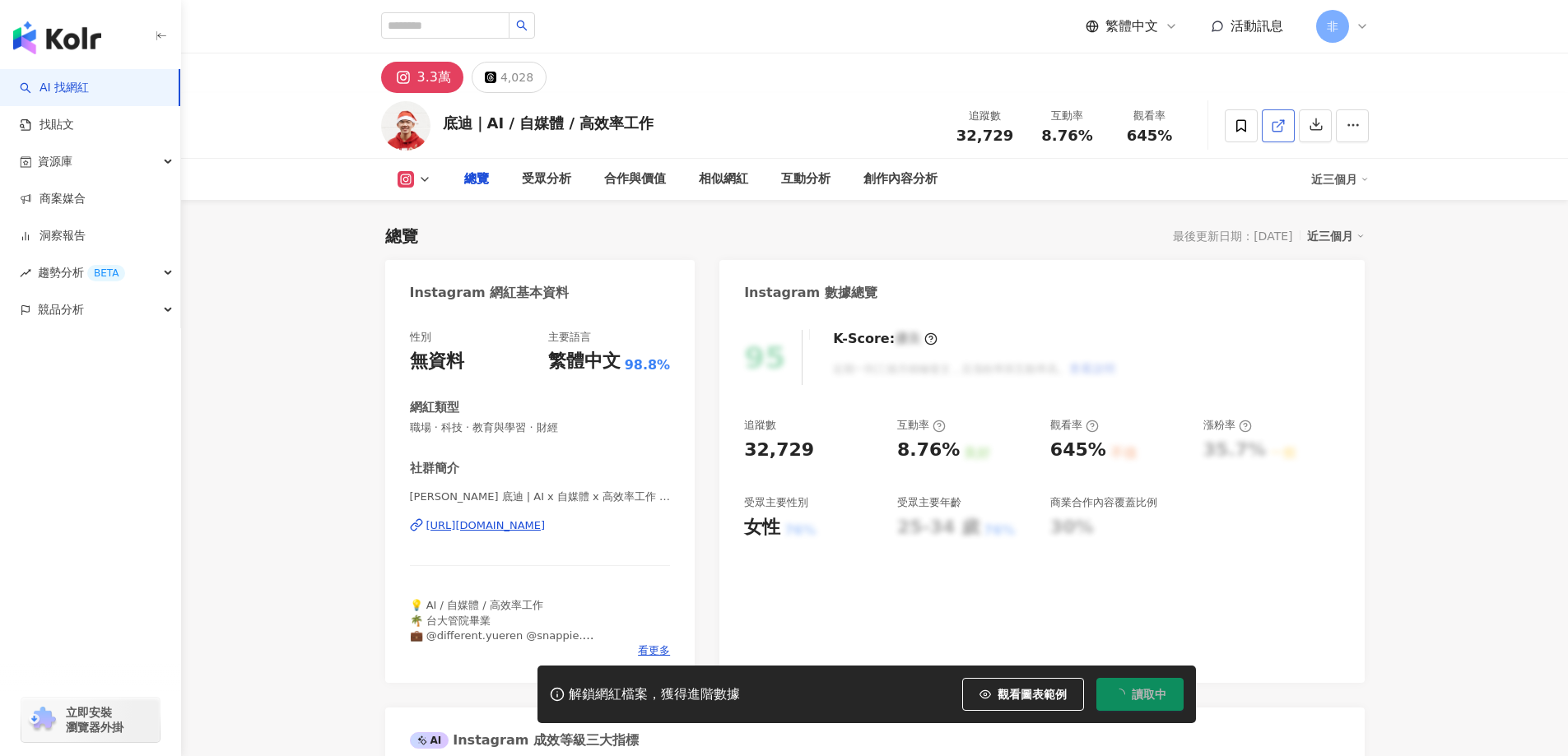
click at [1291, 131] on link at bounding box center [1278, 126] width 33 height 33
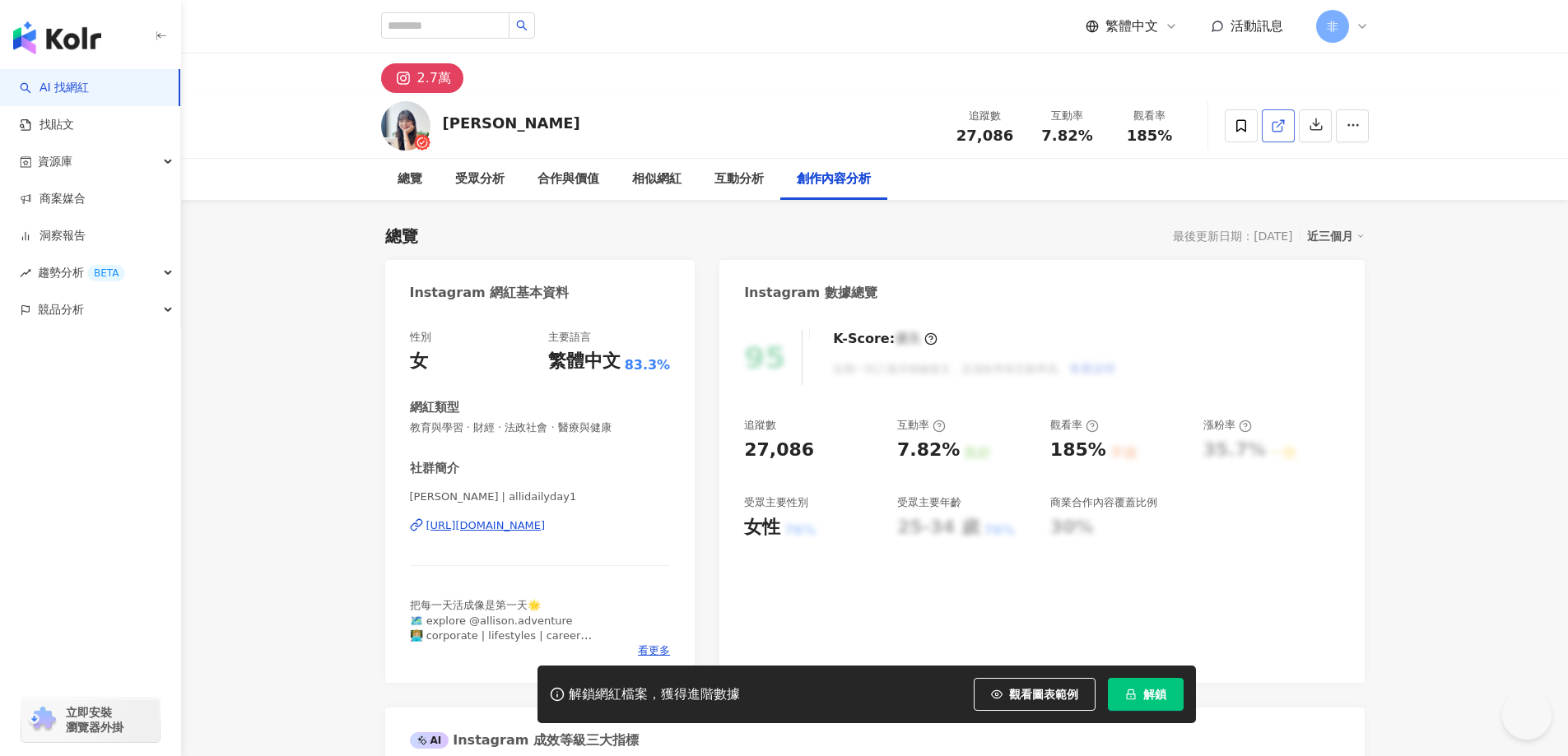
click at [1288, 131] on link at bounding box center [1278, 126] width 33 height 33
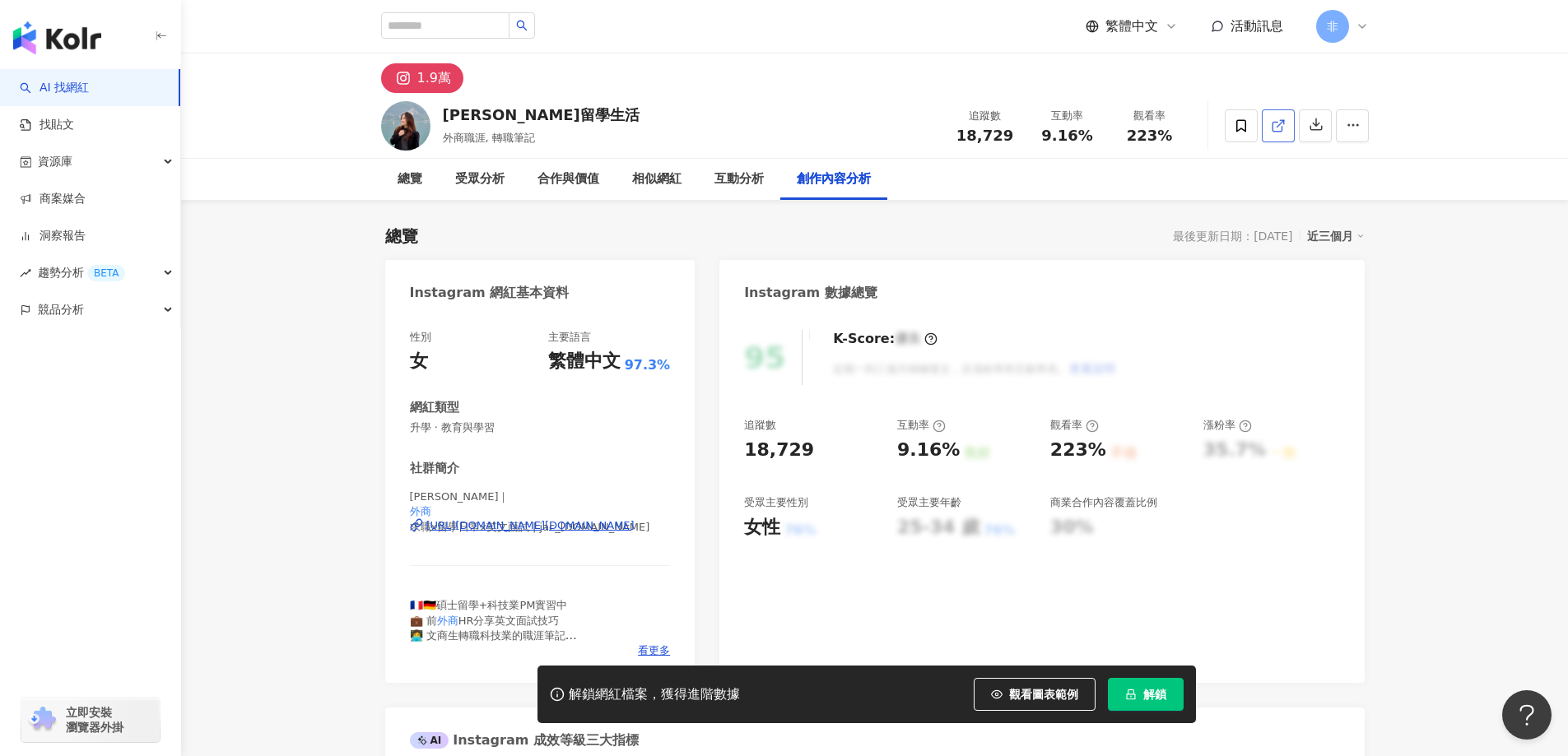
click at [1276, 122] on icon at bounding box center [1278, 126] width 15 height 15
